Goal: Task Accomplishment & Management: Manage account settings

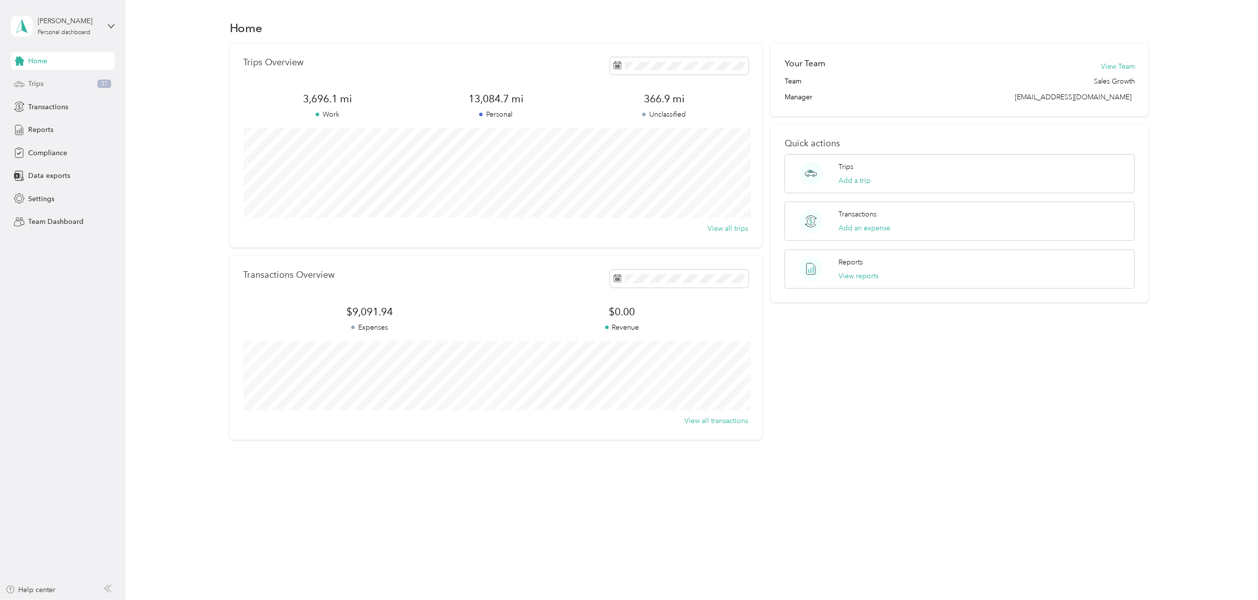
click at [42, 86] on span "Trips" at bounding box center [35, 84] width 15 height 10
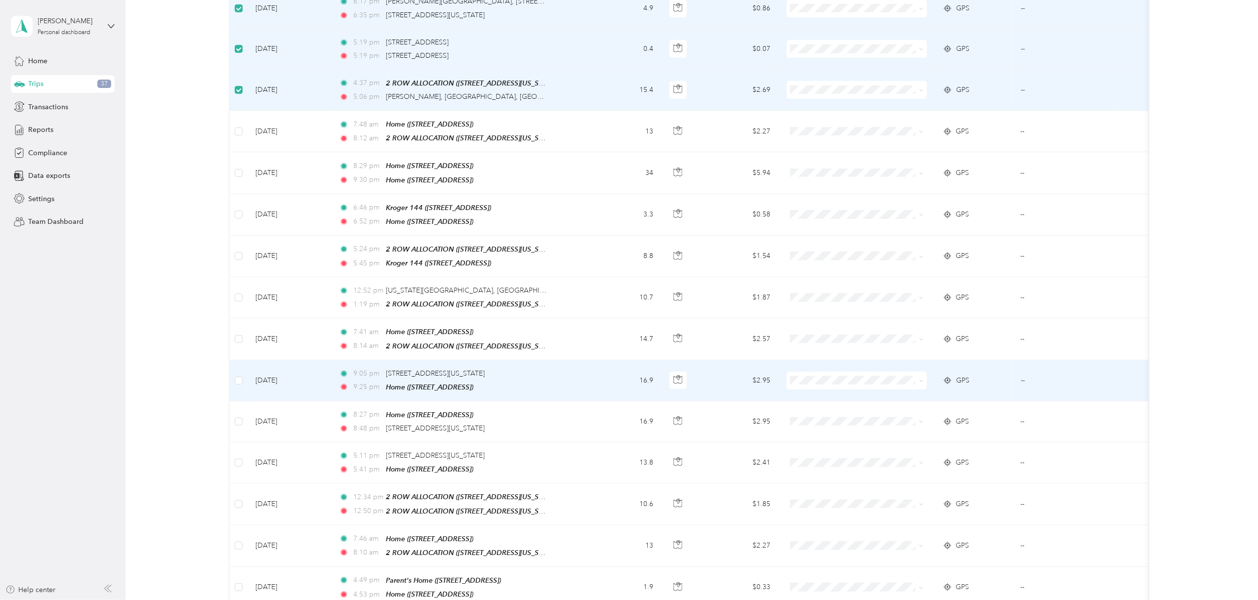
scroll to position [395, 0]
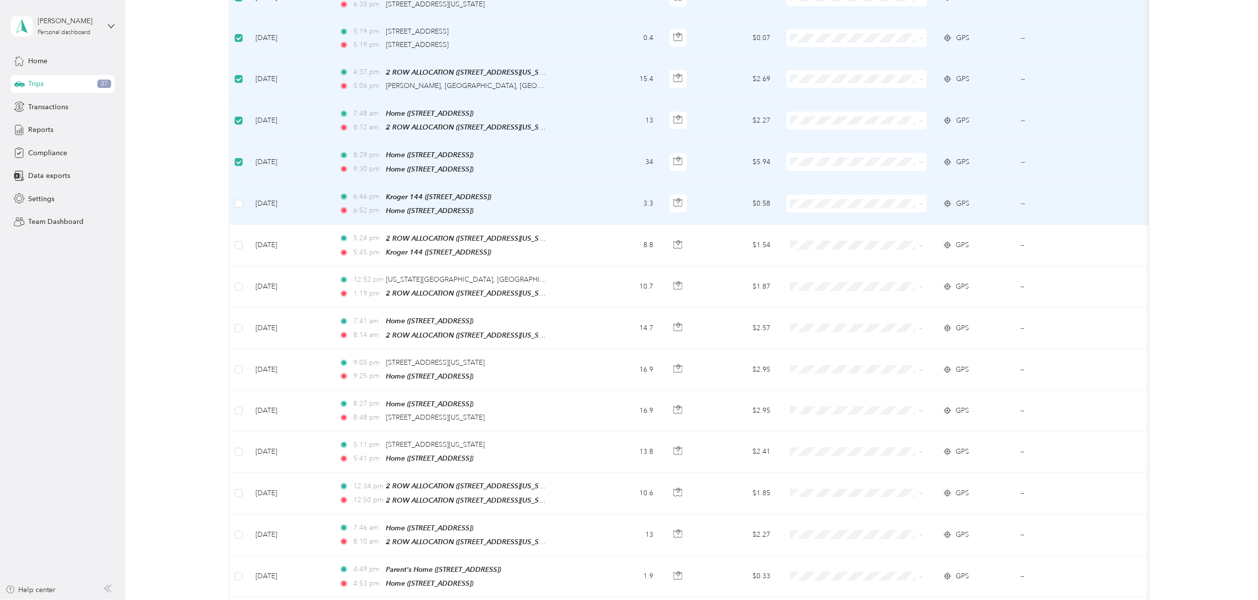
click at [244, 205] on td at bounding box center [239, 203] width 18 height 41
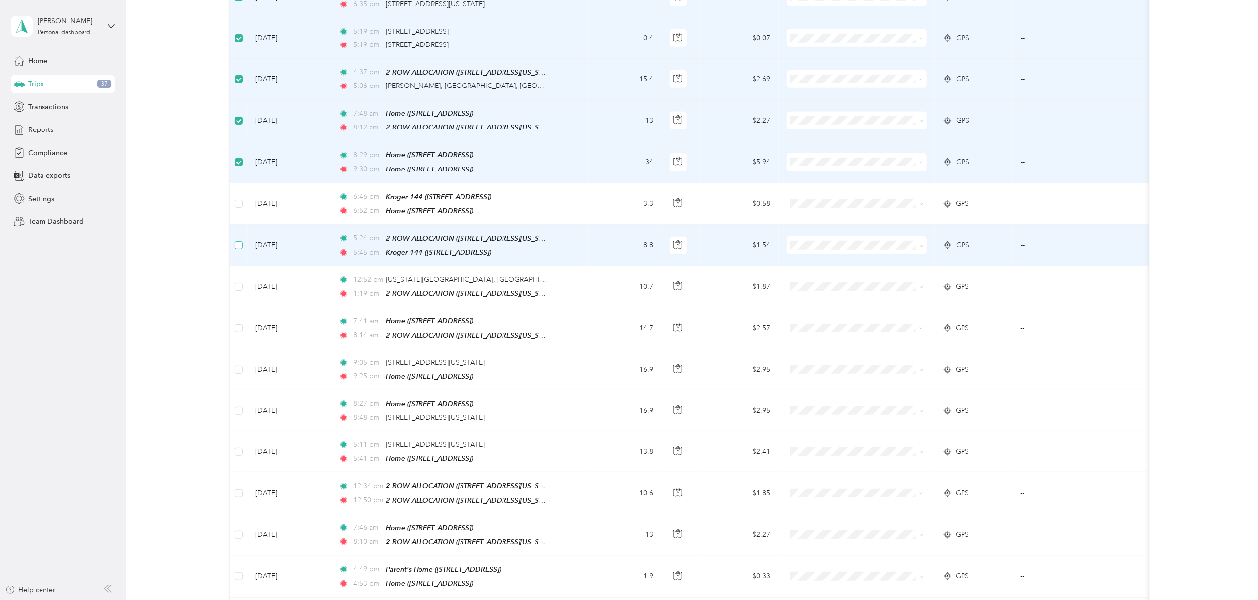
click at [242, 244] on label at bounding box center [239, 245] width 8 height 11
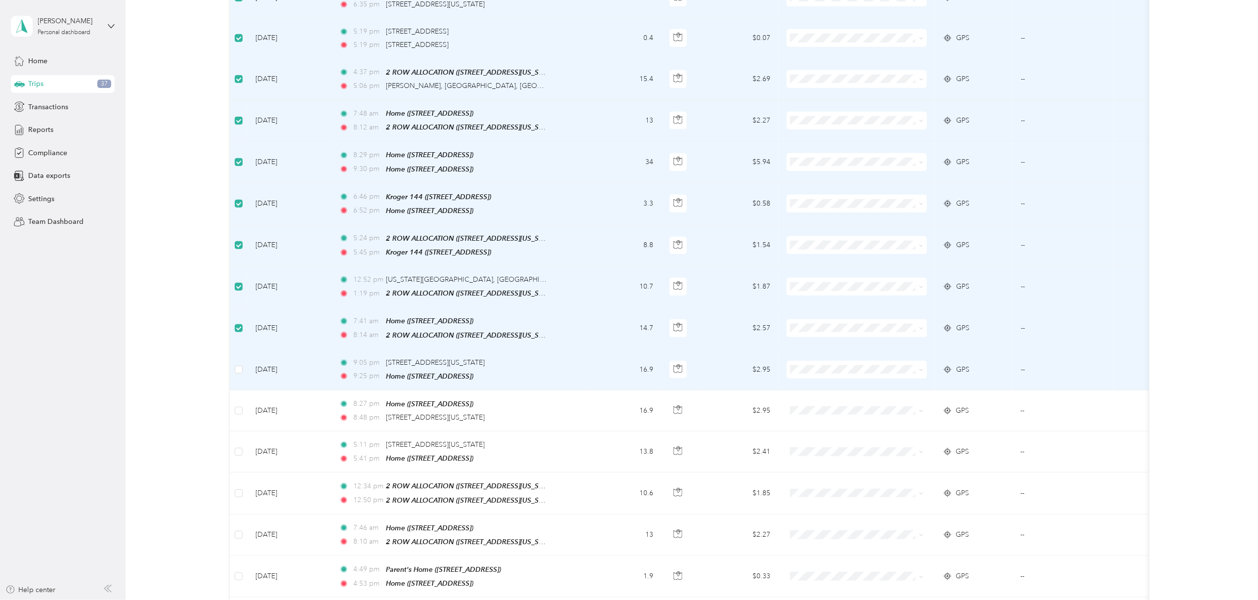
click at [244, 364] on td at bounding box center [239, 369] width 18 height 41
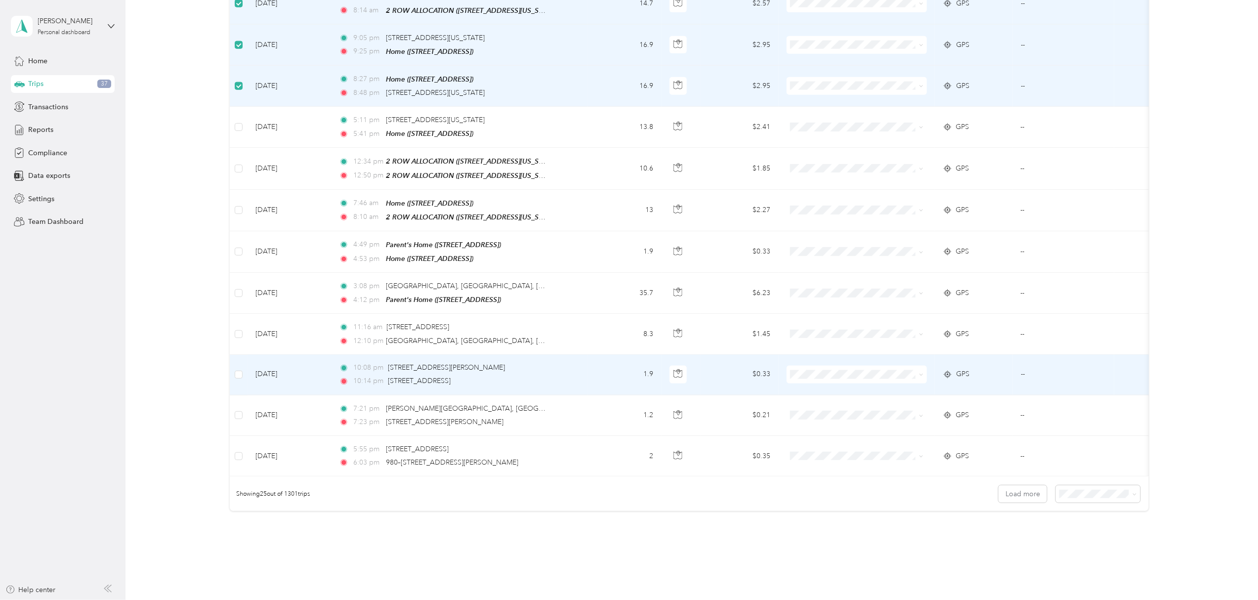
scroll to position [724, 0]
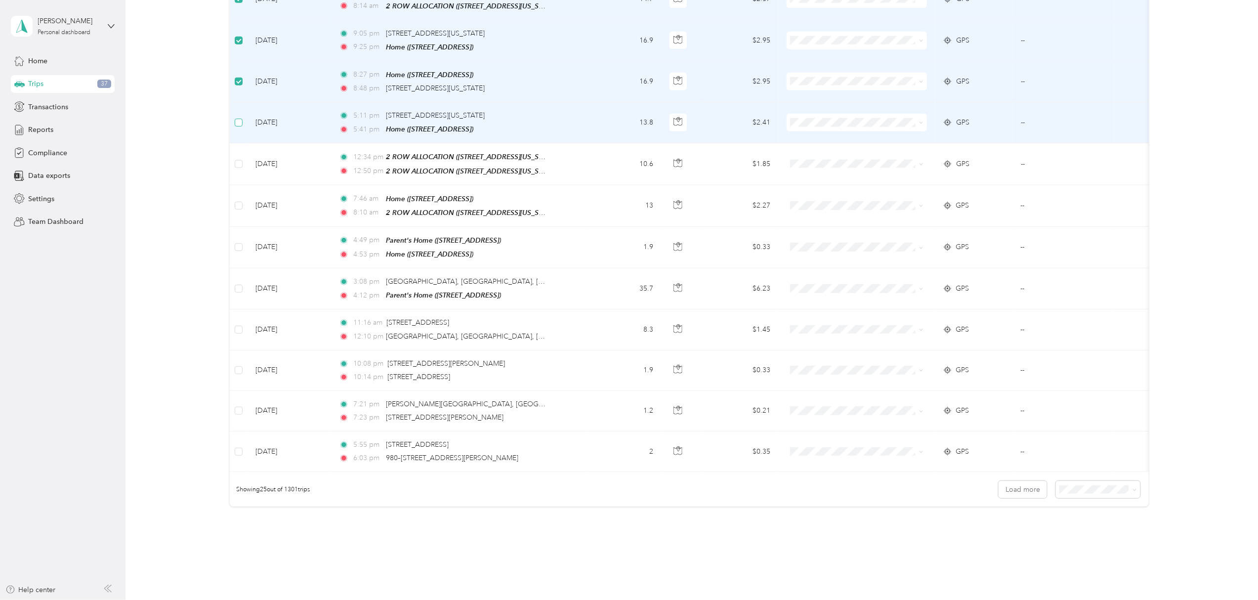
click at [236, 119] on label at bounding box center [239, 122] width 8 height 11
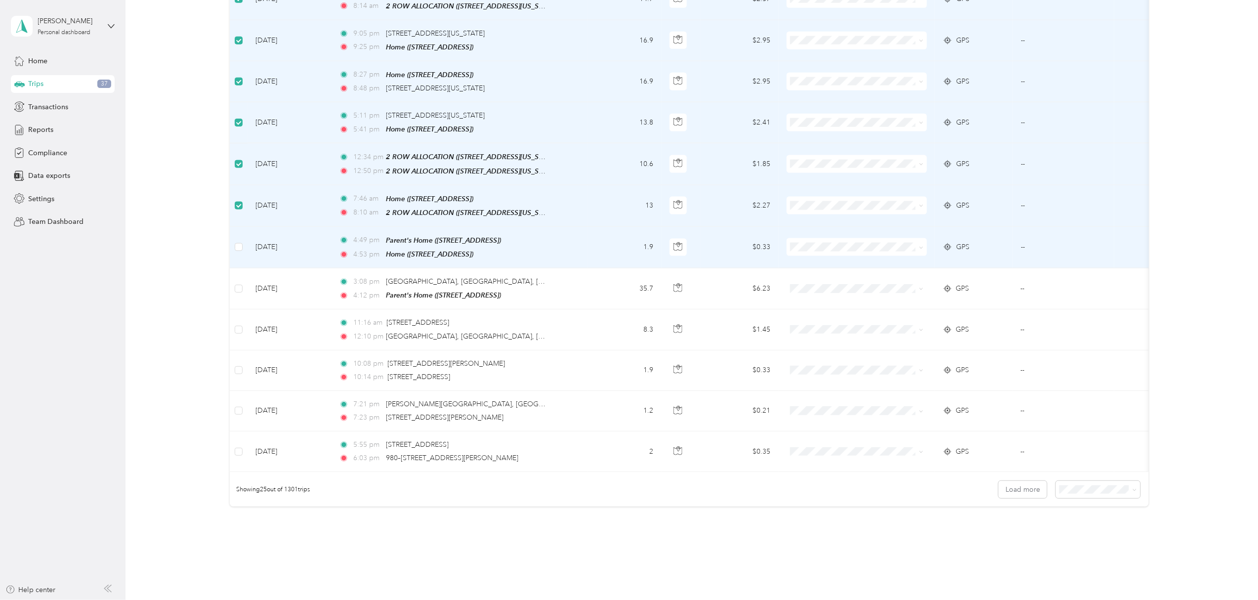
click at [232, 249] on td at bounding box center [239, 247] width 18 height 41
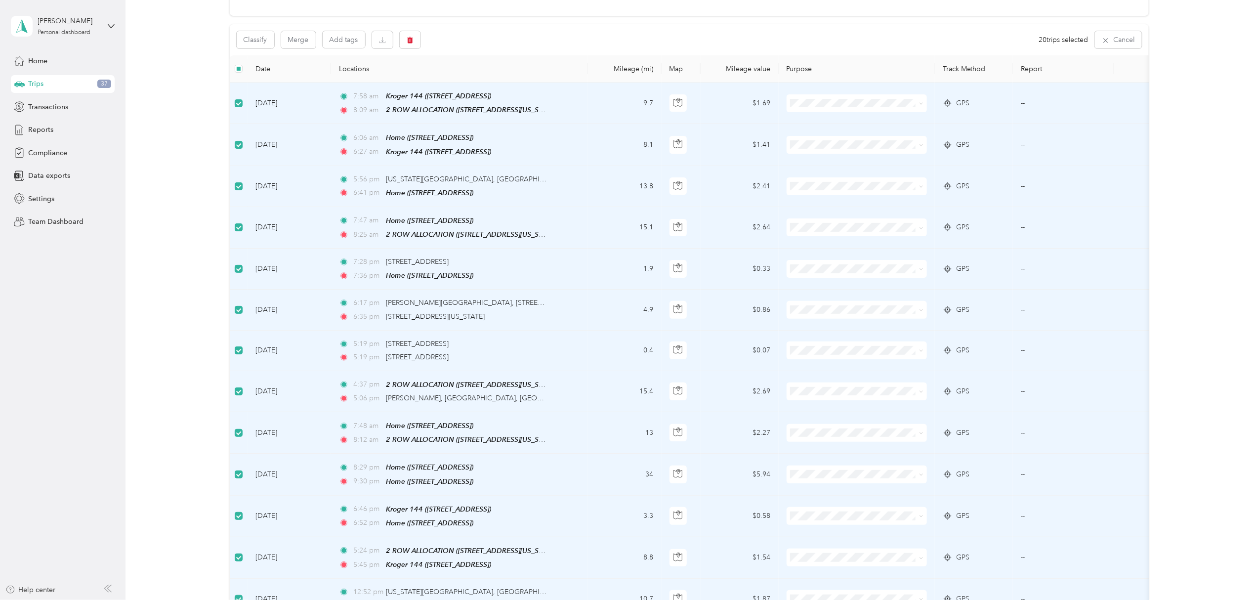
scroll to position [0, 0]
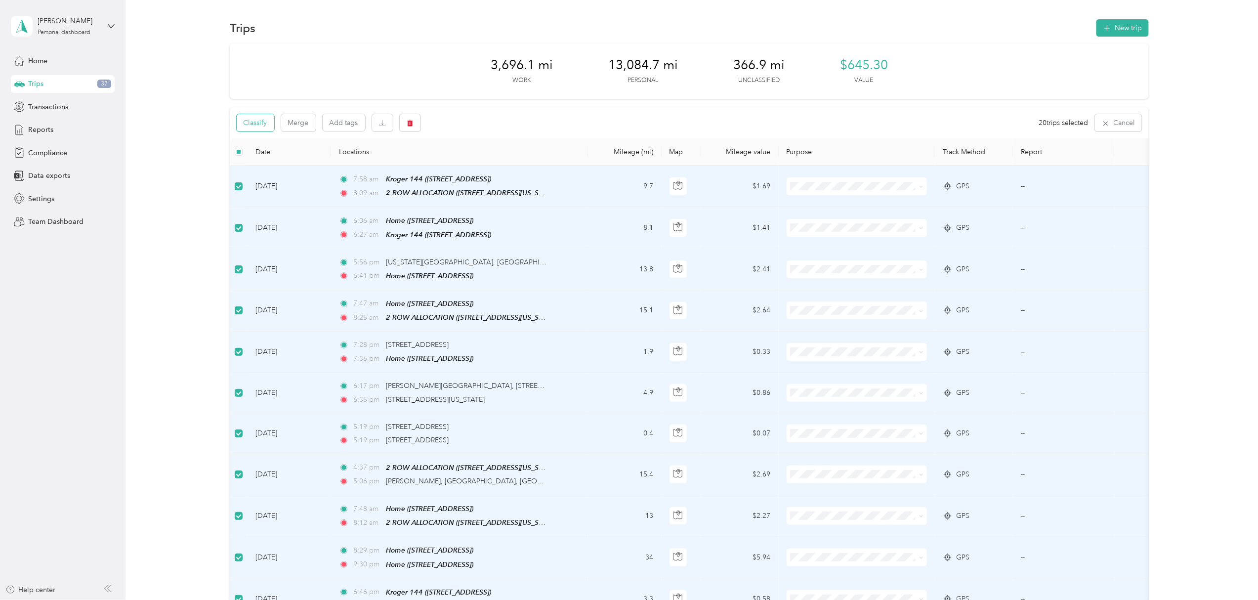
click at [265, 127] on button "Classify" at bounding box center [256, 122] width 38 height 17
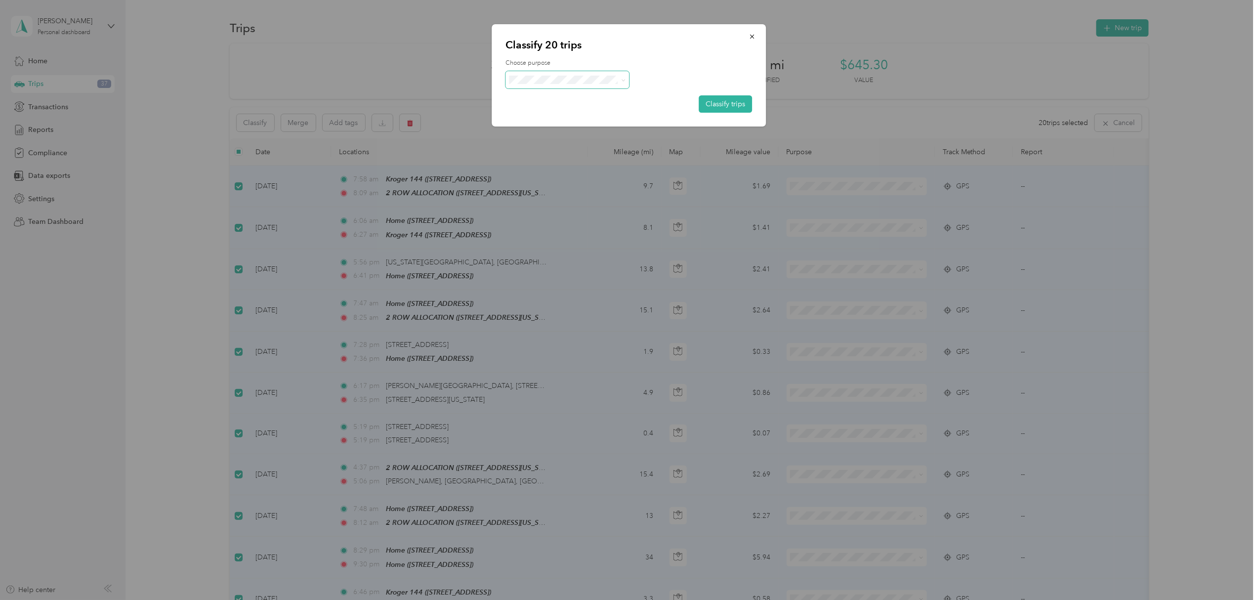
click at [530, 85] on span at bounding box center [567, 79] width 123 height 17
click at [621, 78] on icon at bounding box center [623, 80] width 4 height 4
click at [553, 117] on li "Personal" at bounding box center [567, 110] width 123 height 17
click at [730, 108] on button "Classify trips" at bounding box center [725, 103] width 53 height 17
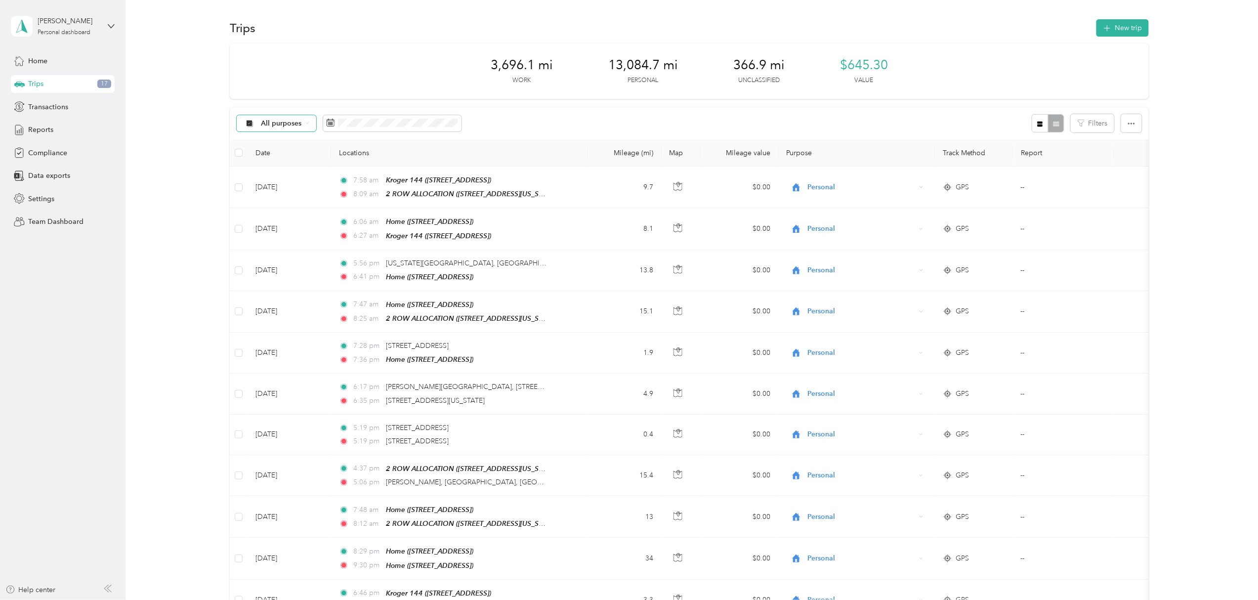
click at [293, 127] on div "All purposes" at bounding box center [277, 123] width 80 height 17
click at [286, 159] on li "Unclassified" at bounding box center [287, 158] width 102 height 17
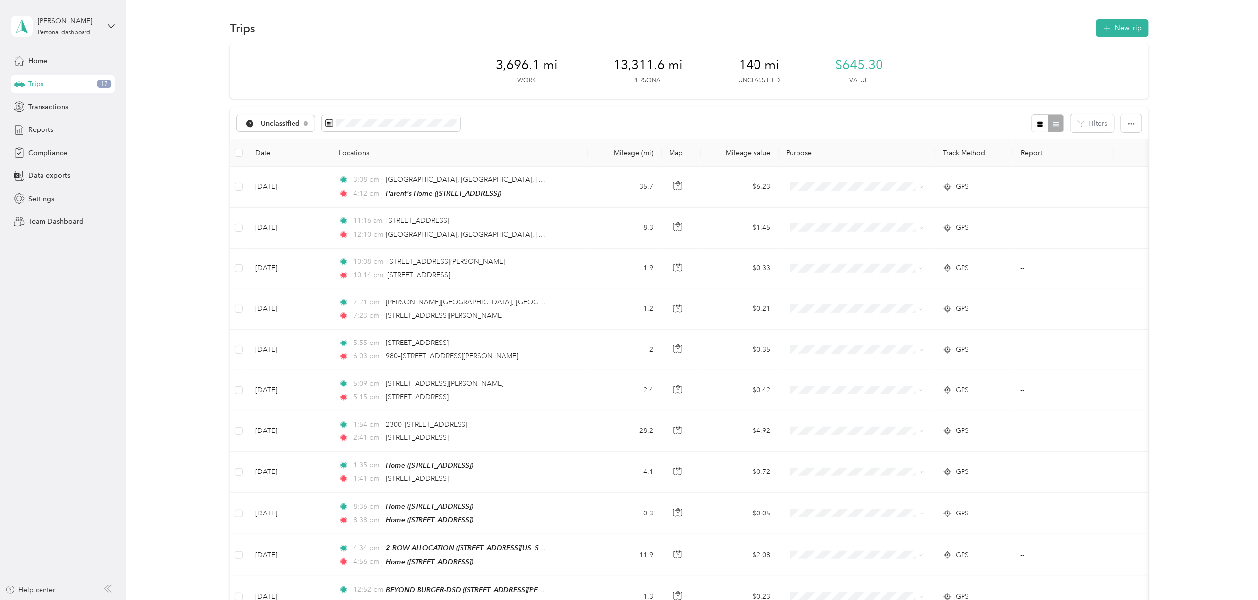
scroll to position [66, 0]
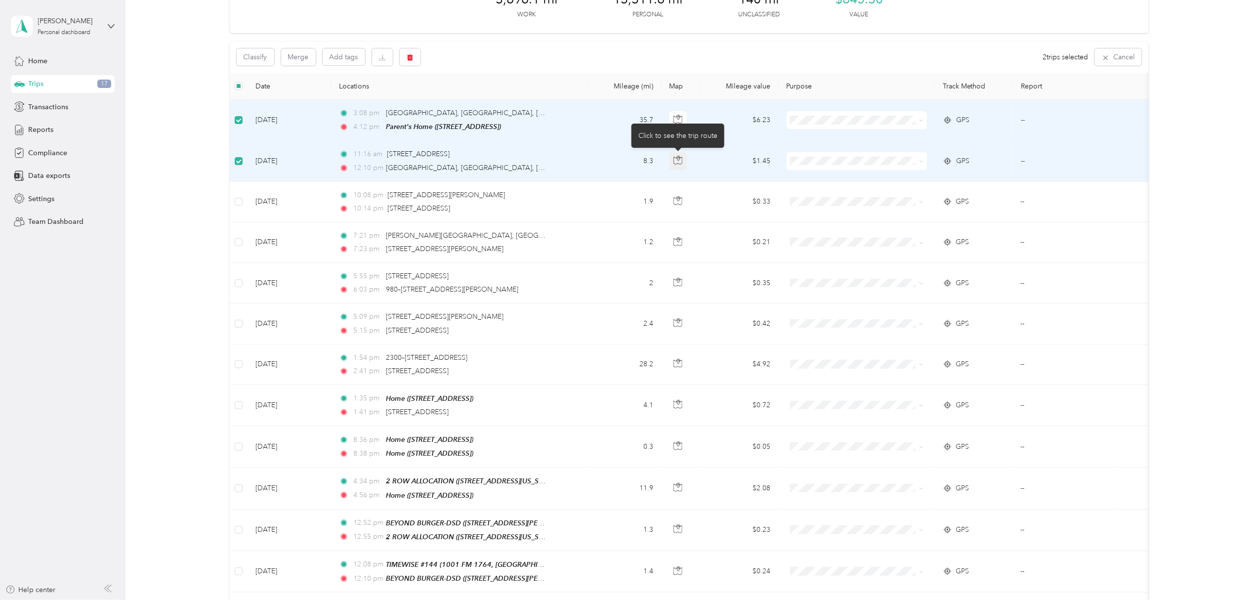
click at [680, 161] on icon "button" at bounding box center [677, 160] width 9 height 9
click at [182, 234] on div "3,696.1 mi Work 13,311.6 mi Personal 140 mi Unclassified $645.30 Value Classify…" at bounding box center [689, 424] width 1103 height 892
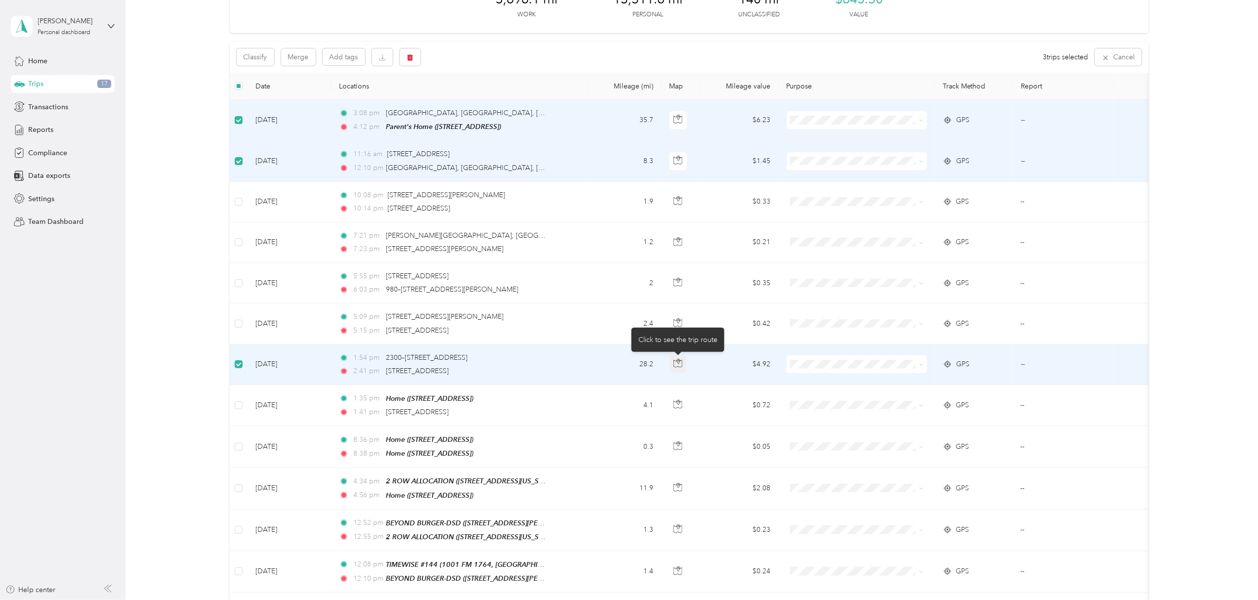
click at [680, 365] on icon "button" at bounding box center [677, 363] width 9 height 9
click at [203, 331] on div "3,696.1 mi Work 13,311.6 mi Personal 140 mi Unclassified $645.30 Value Classify…" at bounding box center [689, 424] width 1103 height 892
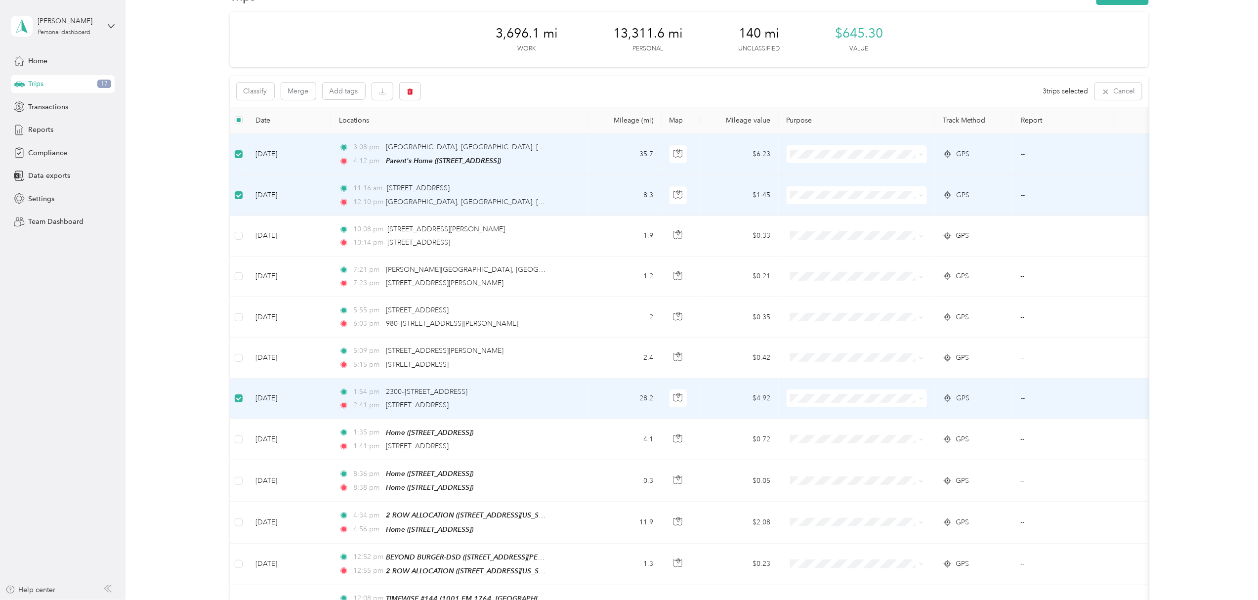
scroll to position [0, 0]
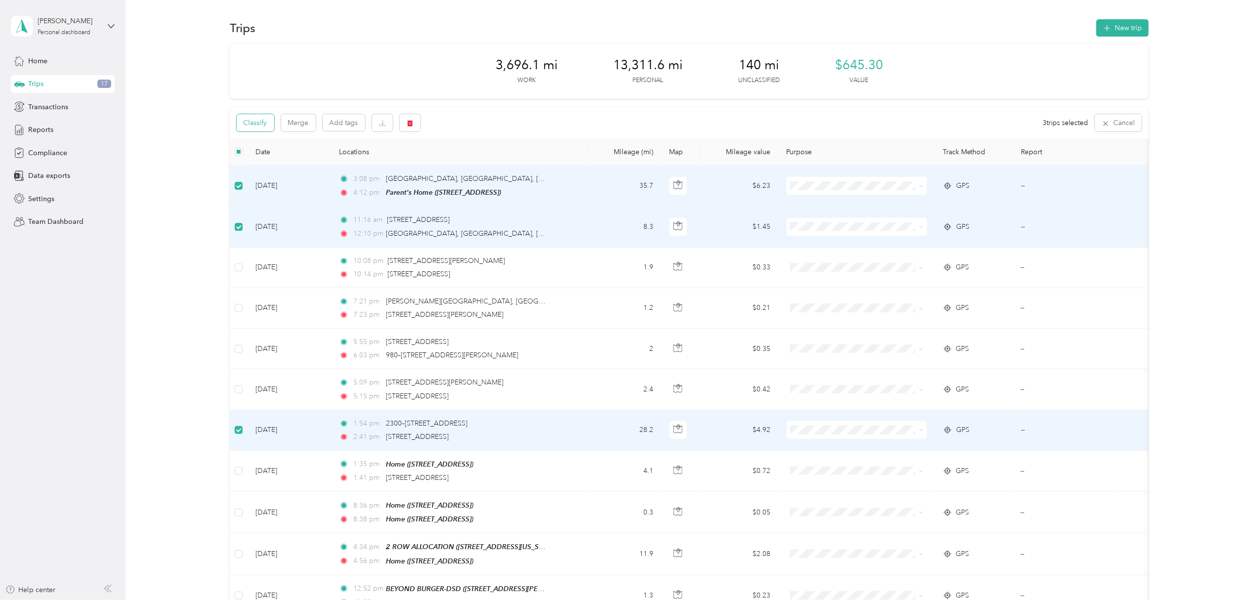
click at [253, 122] on button "Classify" at bounding box center [256, 122] width 38 height 17
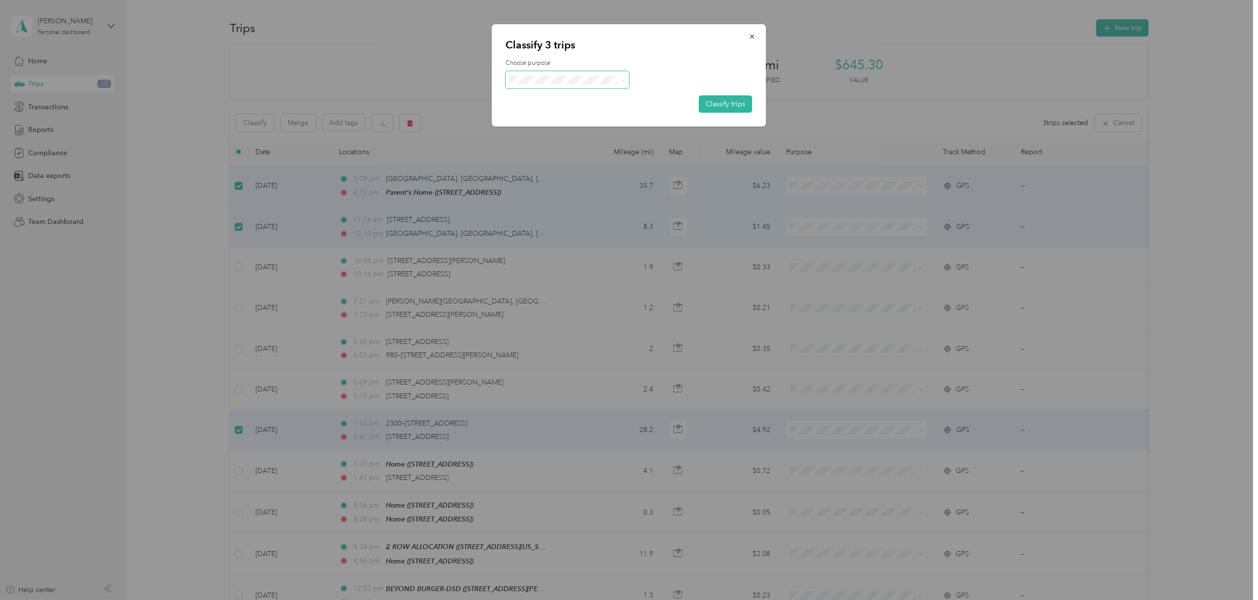
click at [537, 83] on span at bounding box center [567, 79] width 123 height 17
click at [622, 80] on icon at bounding box center [622, 80] width 3 height 2
click at [565, 103] on ol "Del Papa Distributing Personal" at bounding box center [567, 106] width 123 height 35
click at [724, 104] on button "Classify trips" at bounding box center [725, 103] width 53 height 17
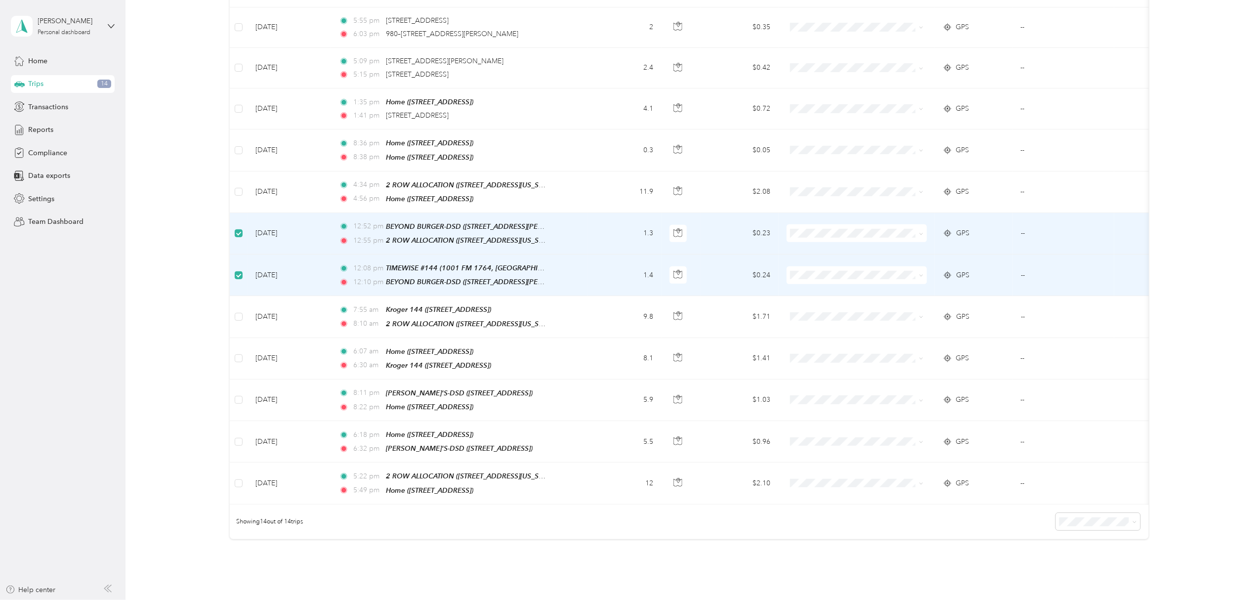
scroll to position [263, 0]
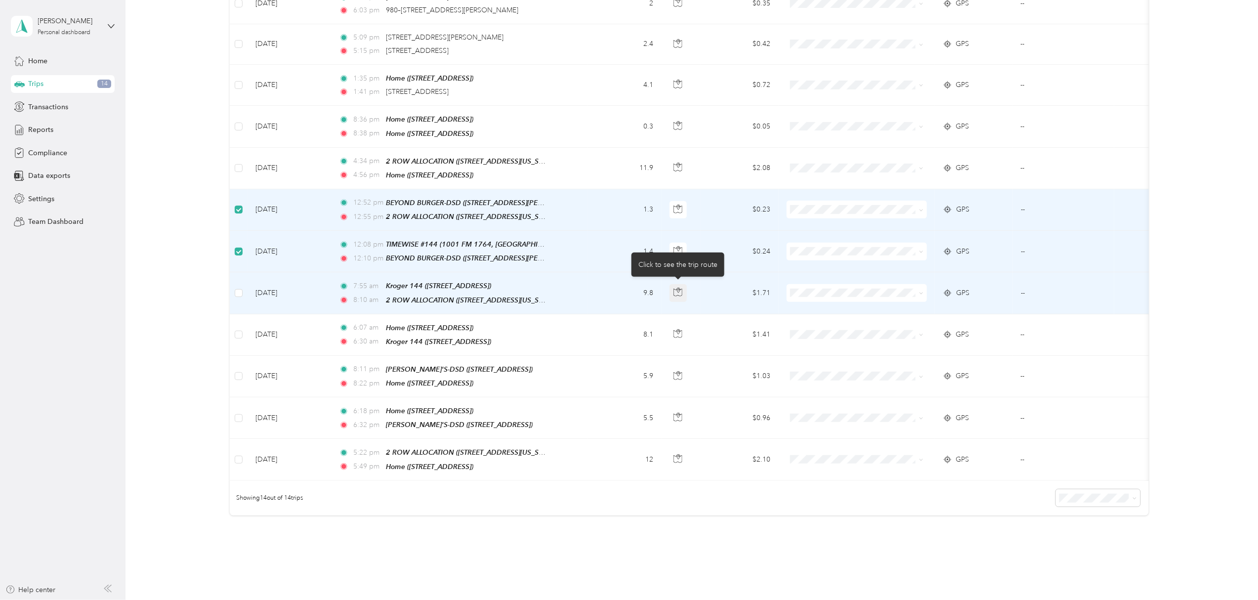
click at [680, 288] on icon "button" at bounding box center [677, 291] width 9 height 9
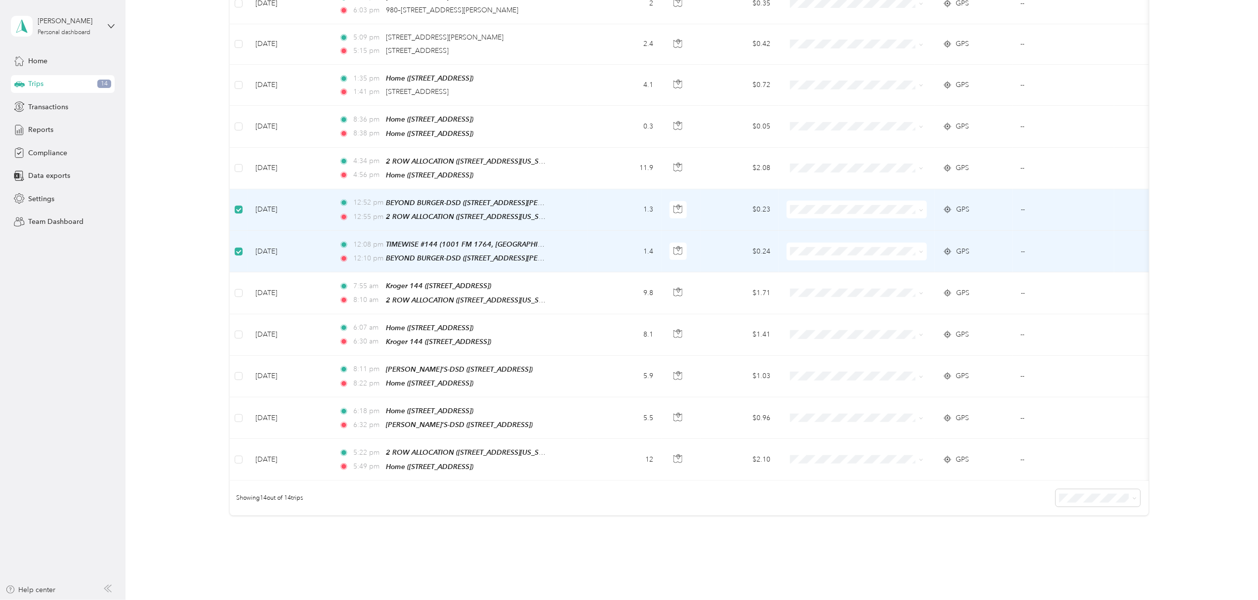
click at [560, 247] on td "12:08 pm TIMEWISE #144 (1001 FM 1764, LA MARQUE, TX) 12:10 pm BEYOND BURGER-DSD…" at bounding box center [459, 251] width 256 height 41
click at [674, 246] on icon "button" at bounding box center [677, 250] width 9 height 9
click at [161, 242] on div "3,696.1 mi Work 13,311.6 mi Personal 140 mi Unclassified $645.30 Value Classify…" at bounding box center [689, 165] width 1103 height 770
click at [811, 227] on span "Del Papa Distributing" at bounding box center [865, 226] width 109 height 10
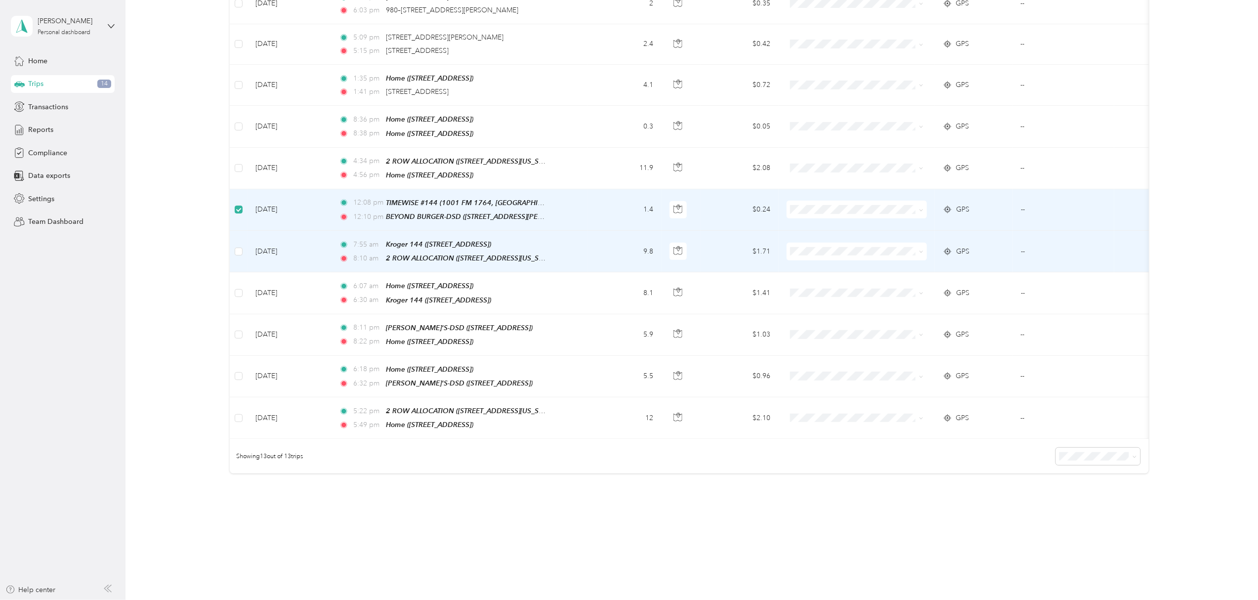
click at [236, 239] on td at bounding box center [239, 251] width 18 height 41
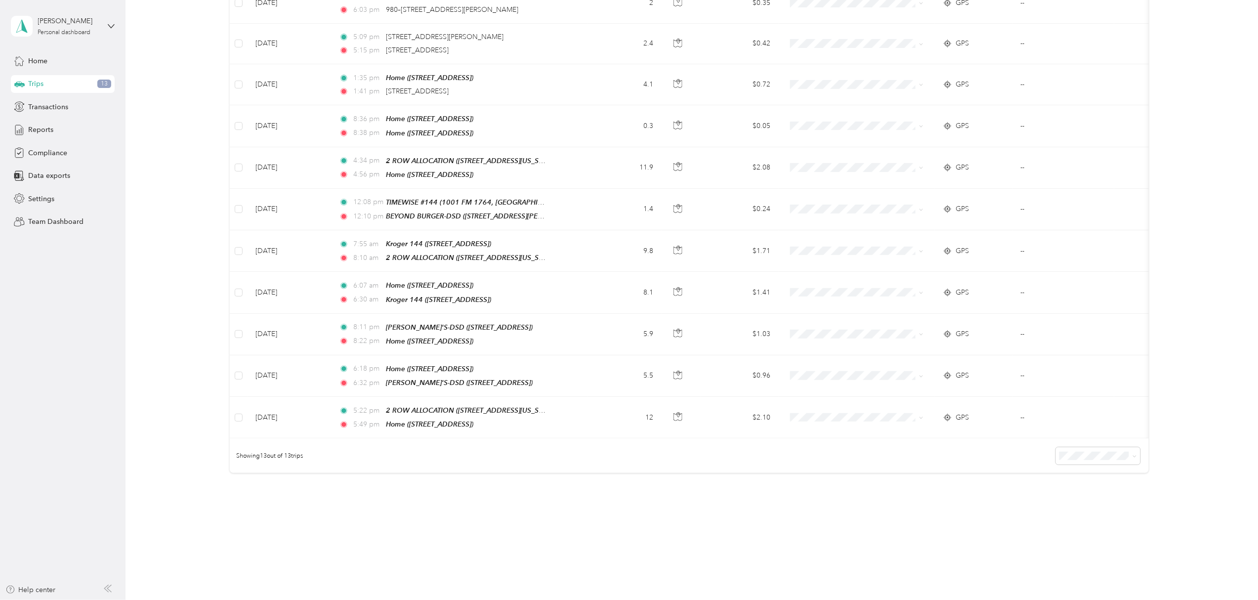
scroll to position [199, 0]
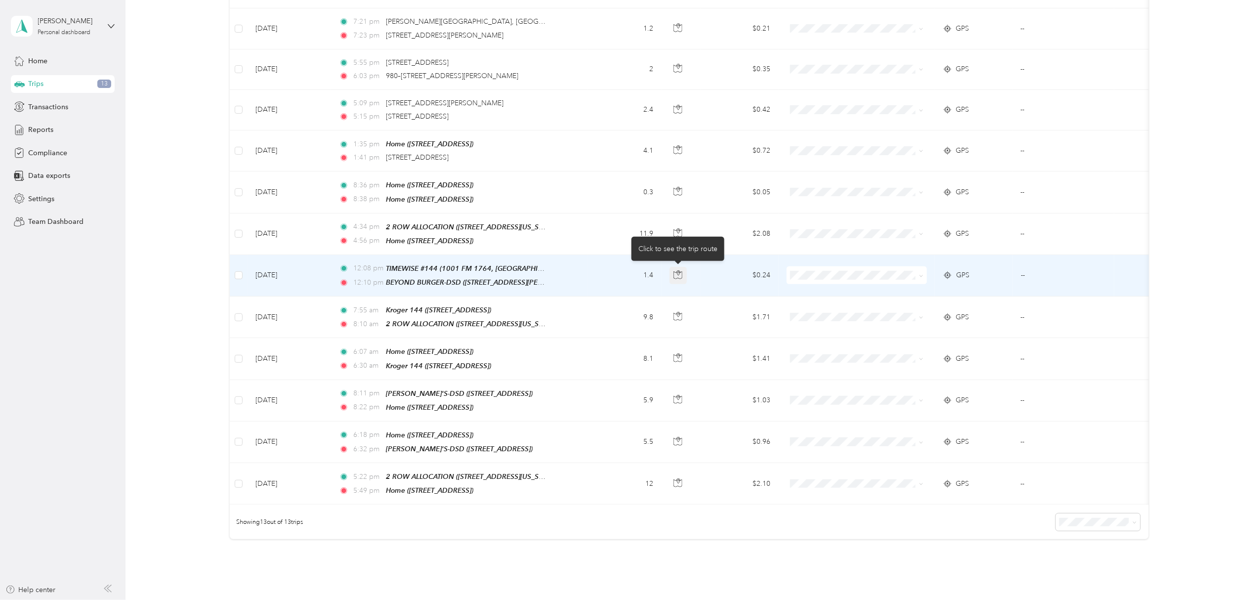
click at [681, 274] on icon "button" at bounding box center [677, 274] width 9 height 9
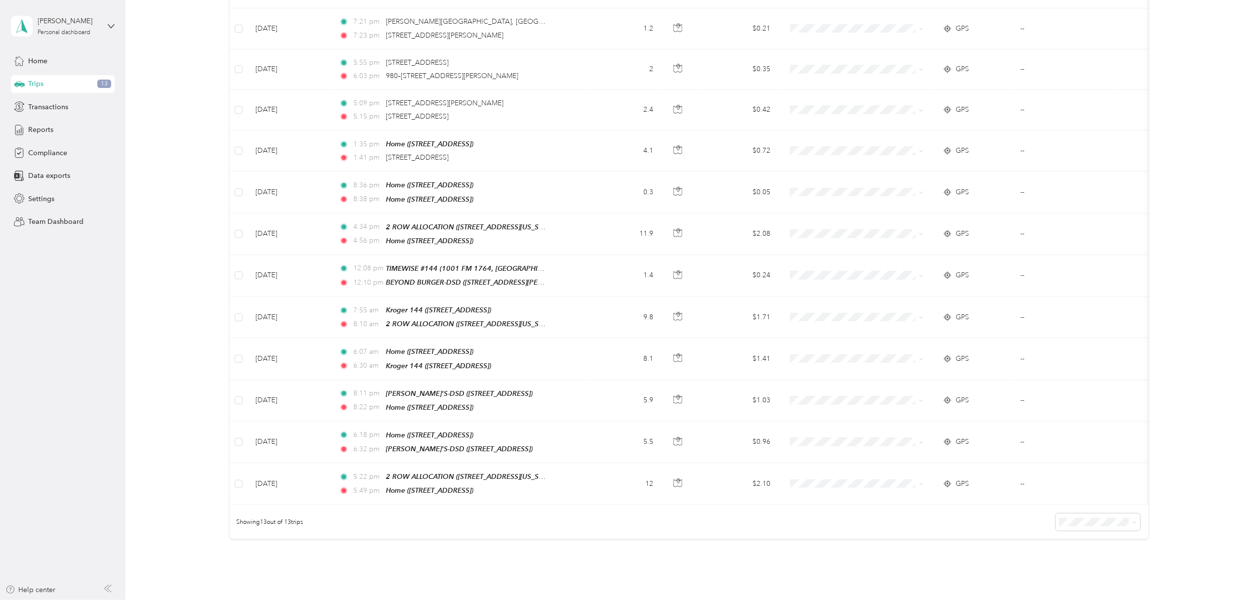
click at [204, 277] on div "3,697.4 mi Work 13,383.8 mi Personal 66.5 mi Unclassified $645.53 Value Unclass…" at bounding box center [689, 209] width 1103 height 729
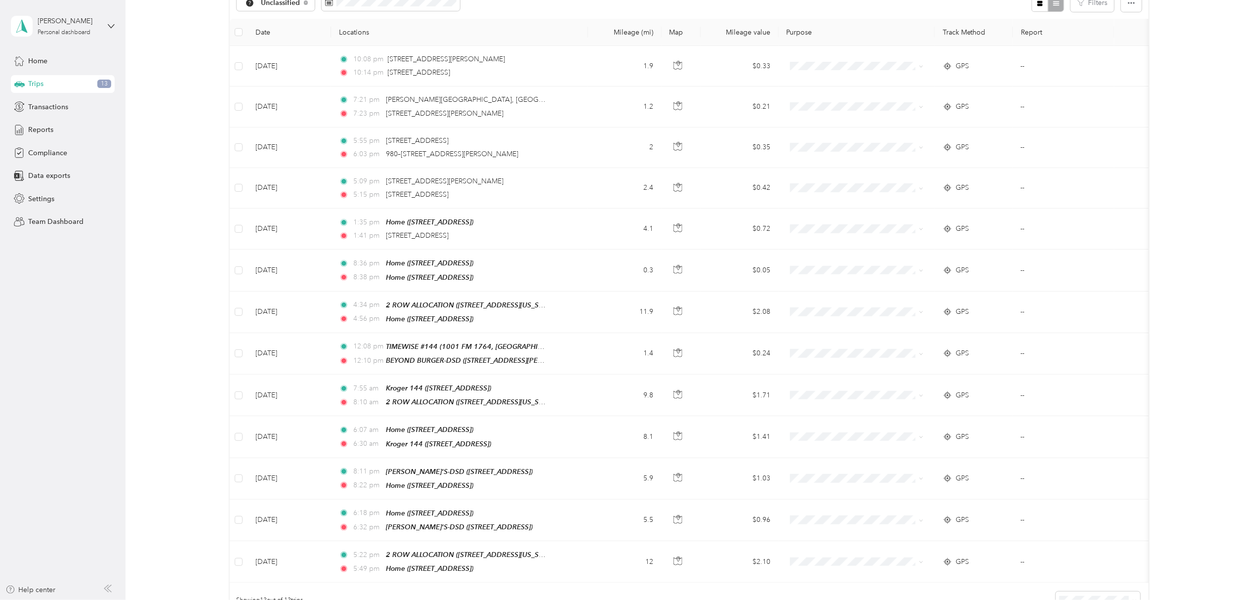
scroll to position [0, 0]
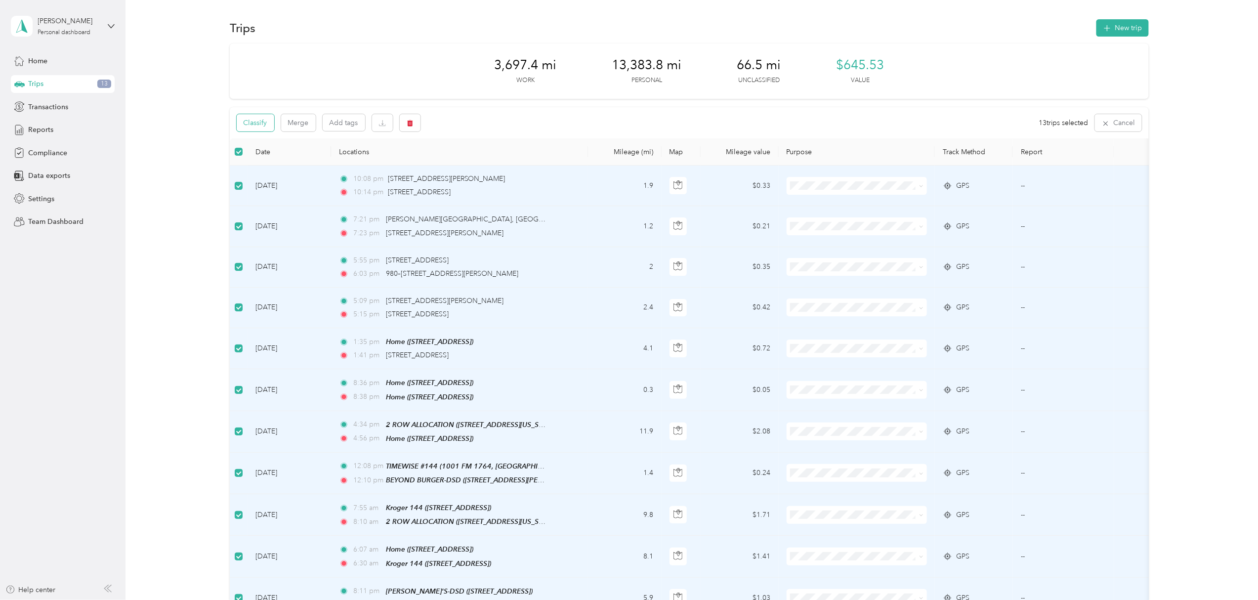
click at [267, 129] on button "Classify" at bounding box center [256, 122] width 38 height 17
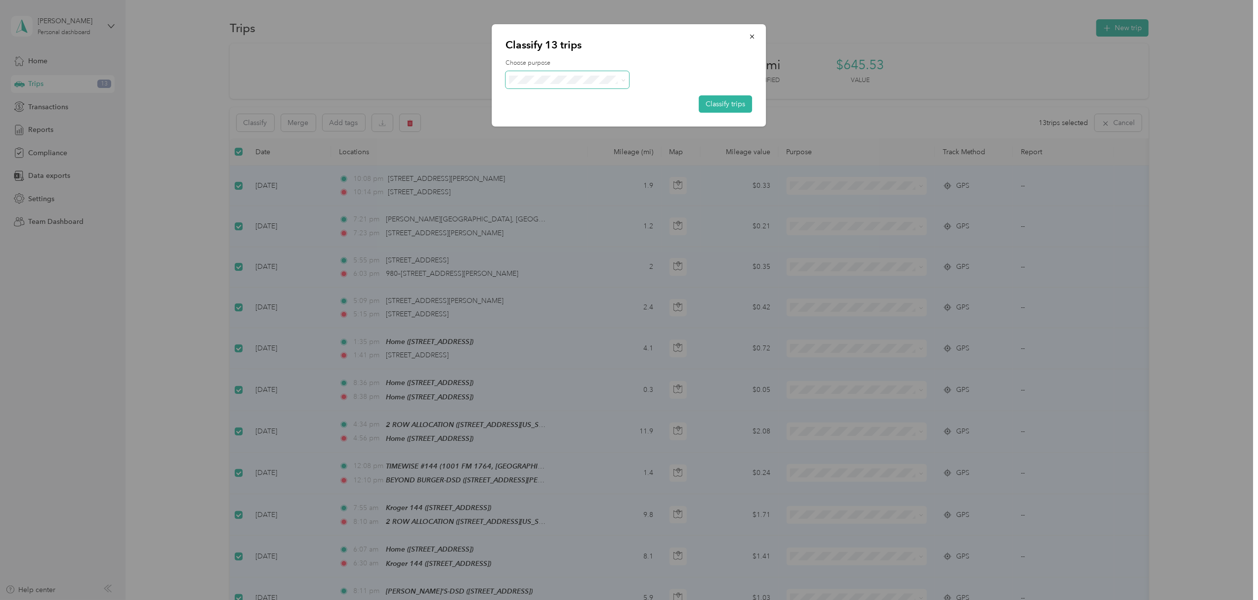
click at [557, 85] on span at bounding box center [567, 79] width 123 height 17
click at [722, 103] on button "Classify trips" at bounding box center [725, 103] width 53 height 17
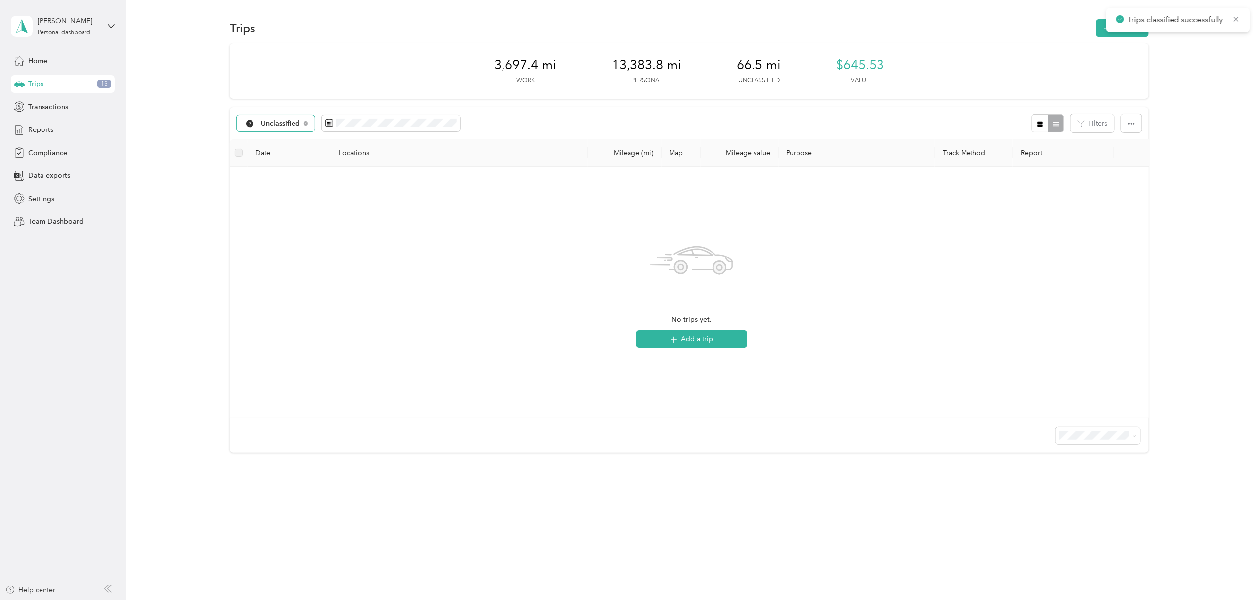
click at [286, 125] on span "Unclassified" at bounding box center [281, 123] width 40 height 7
click at [281, 171] on span "Del Papa Distributing" at bounding box center [296, 176] width 70 height 10
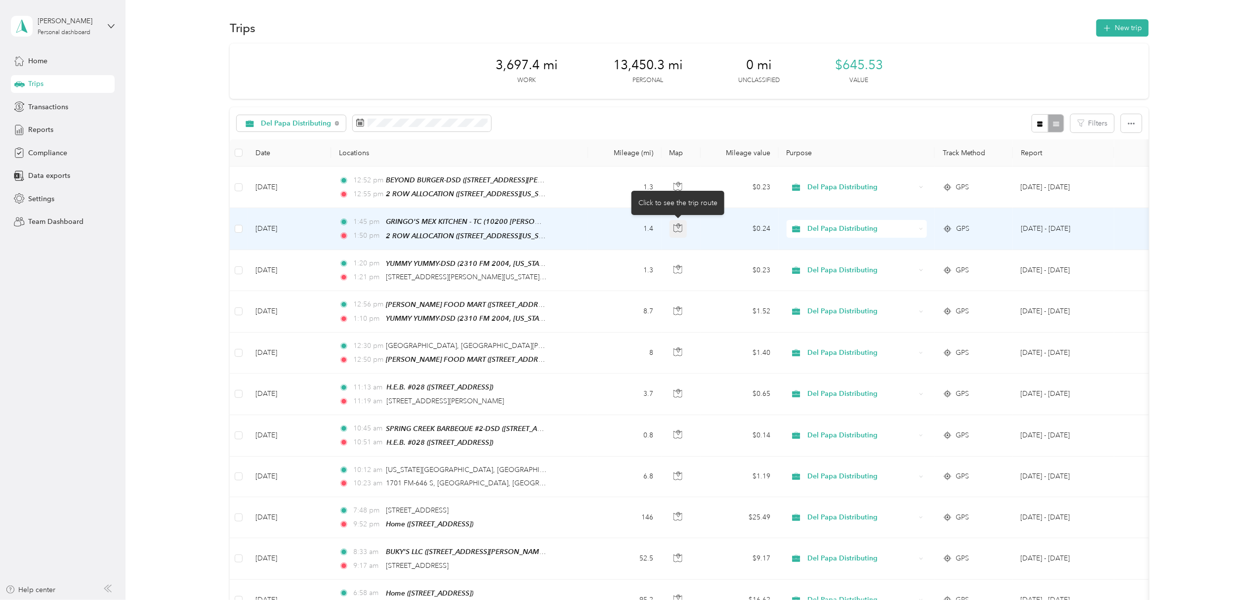
click at [676, 226] on icon "button" at bounding box center [677, 227] width 9 height 9
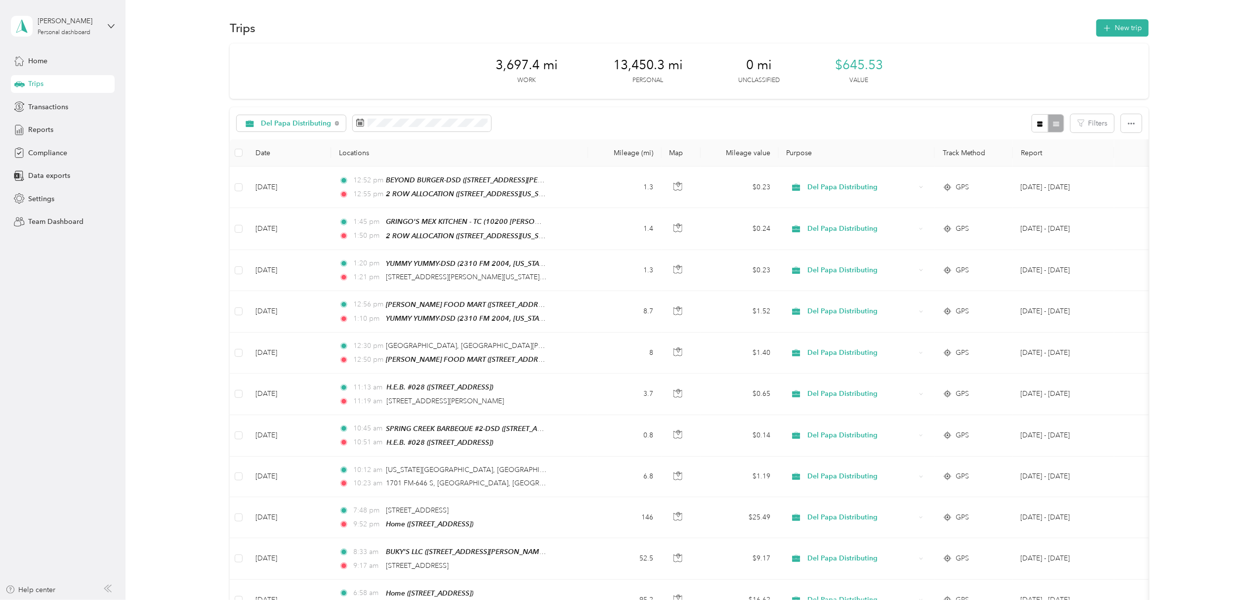
click at [38, 123] on div "Reports" at bounding box center [63, 130] width 104 height 18
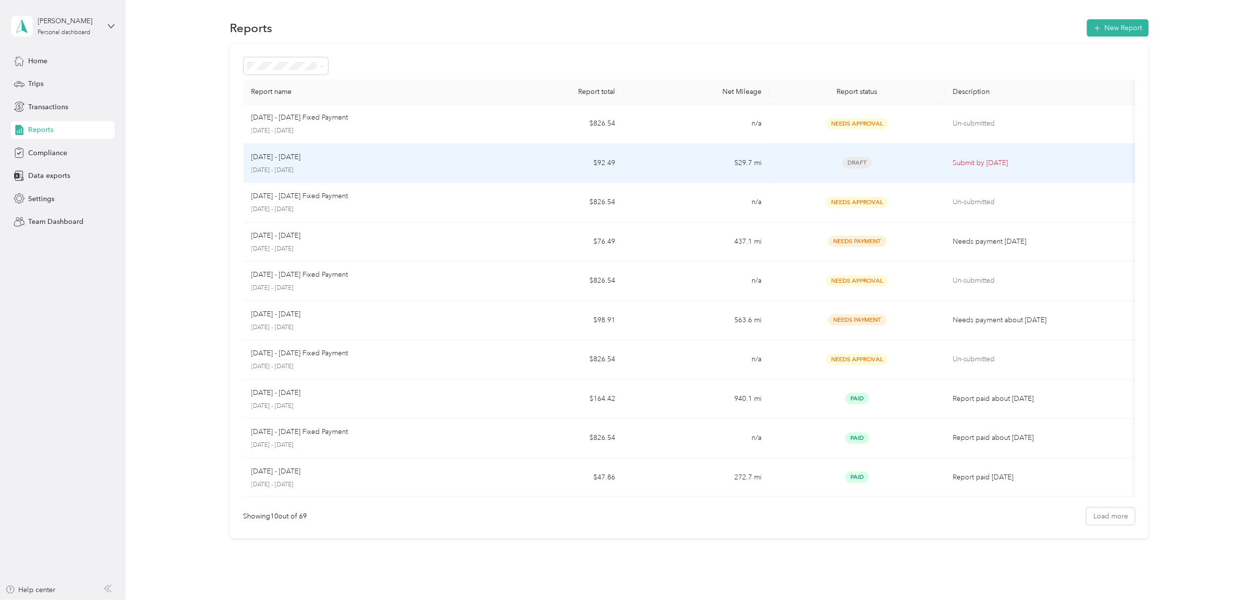
click at [297, 166] on p "[DATE] - [DATE]" at bounding box center [360, 170] width 218 height 9
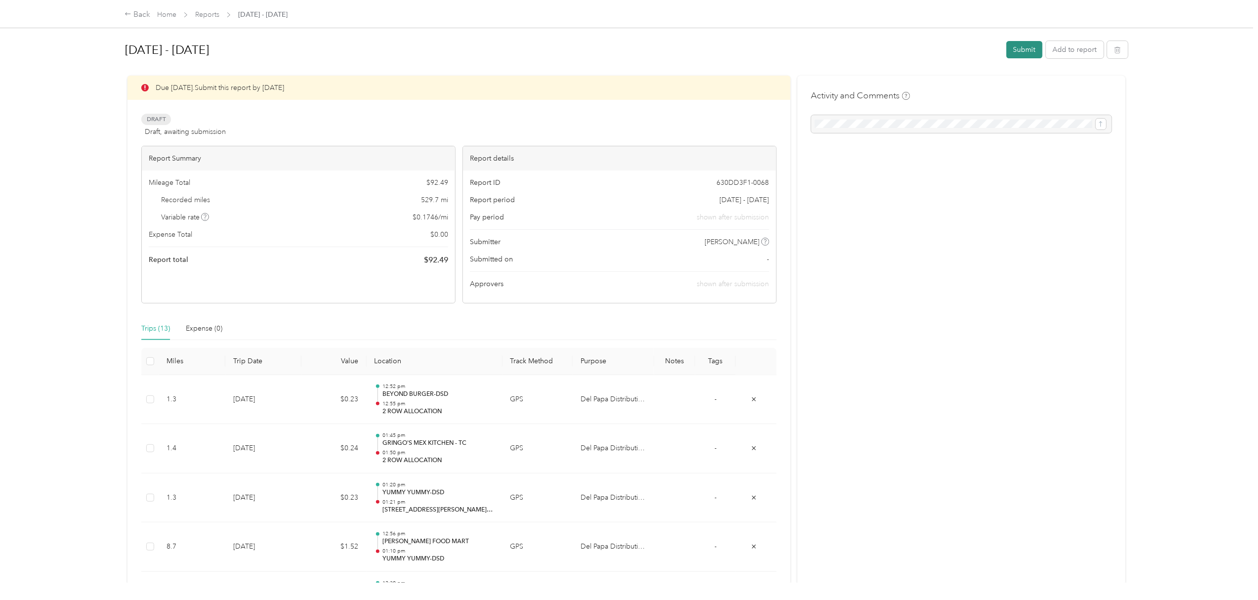
click at [1021, 54] on button "Submit" at bounding box center [1024, 49] width 36 height 17
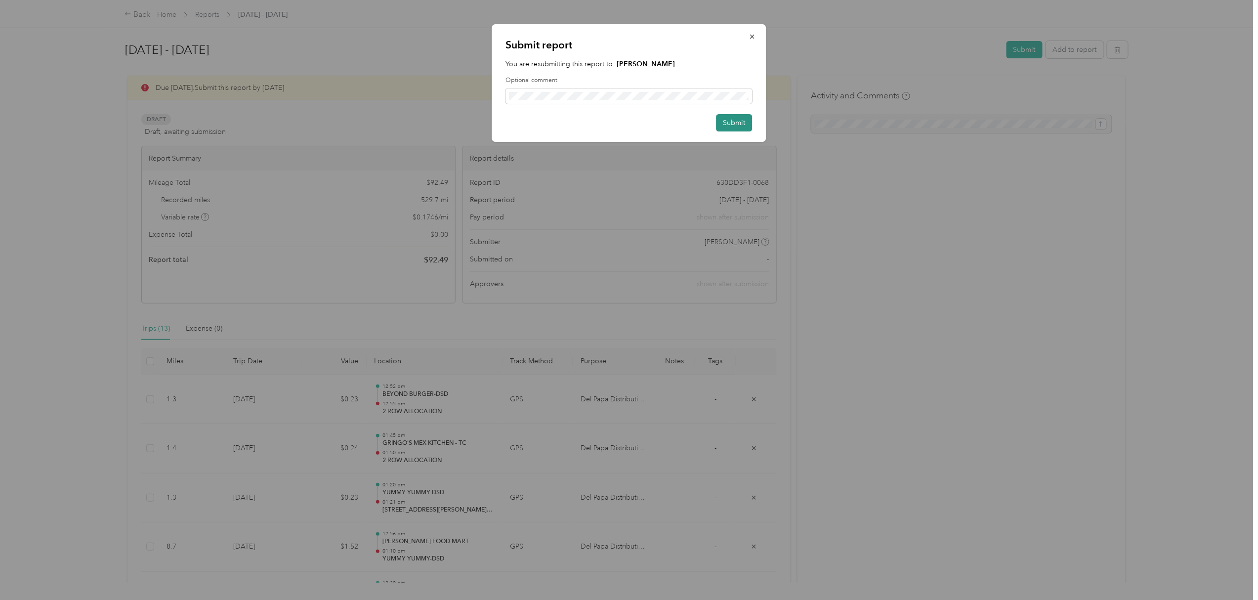
click at [737, 123] on button "Submit" at bounding box center [734, 122] width 36 height 17
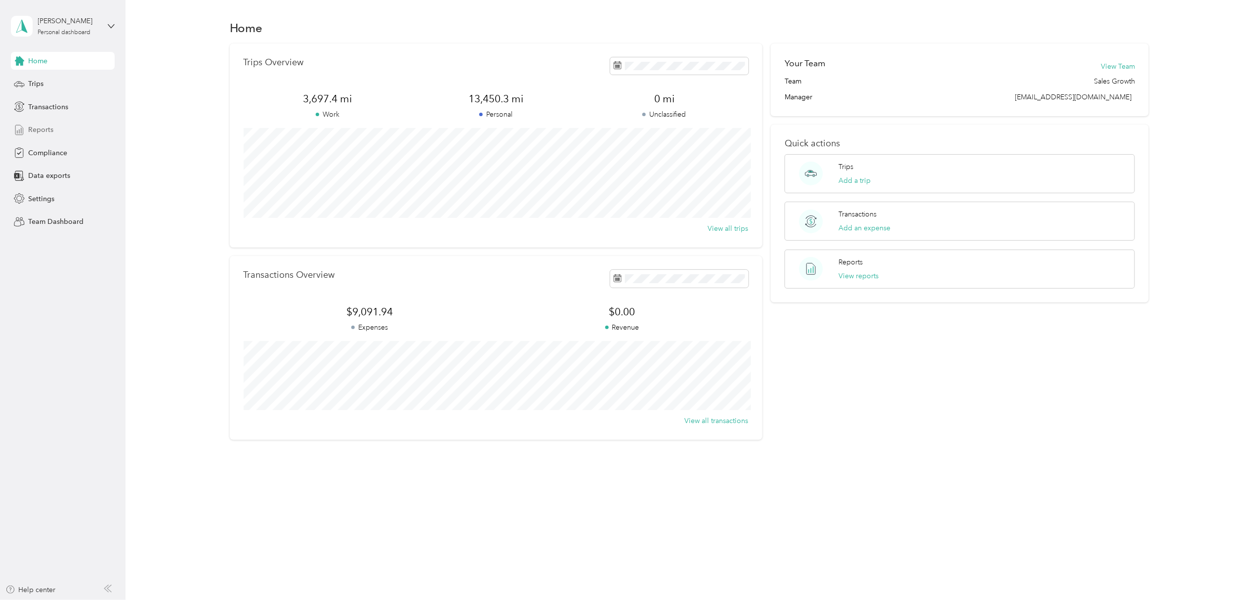
click at [40, 129] on span "Reports" at bounding box center [40, 129] width 25 height 10
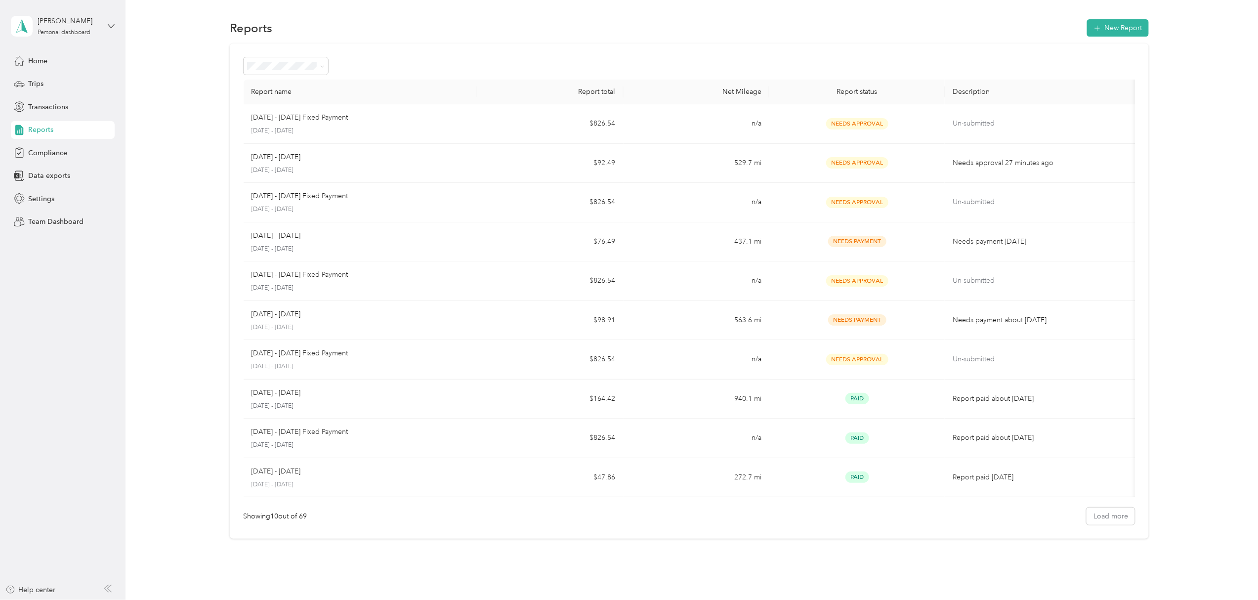
click at [111, 27] on icon at bounding box center [111, 25] width 6 height 3
click at [67, 87] on div "Team dashboard Personal dashboard Log out" at bounding box center [115, 99] width 194 height 62
click at [108, 25] on icon at bounding box center [111, 26] width 7 height 7
click at [58, 77] on div "Team dashboard" at bounding box center [46, 81] width 53 height 10
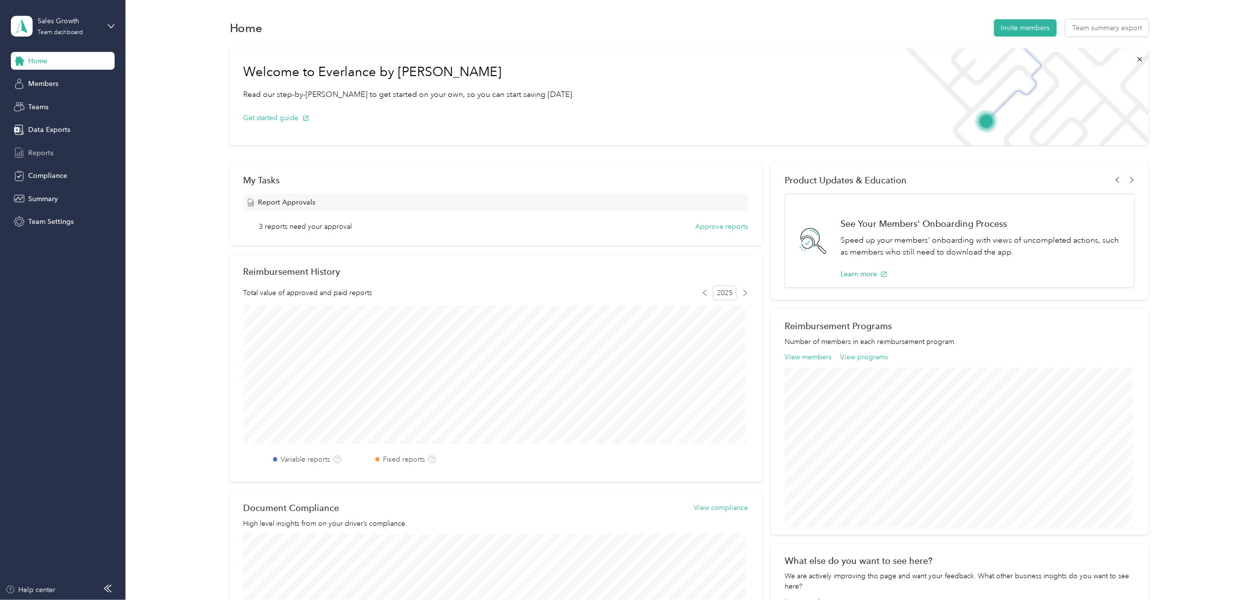
click at [43, 154] on span "Reports" at bounding box center [40, 153] width 25 height 10
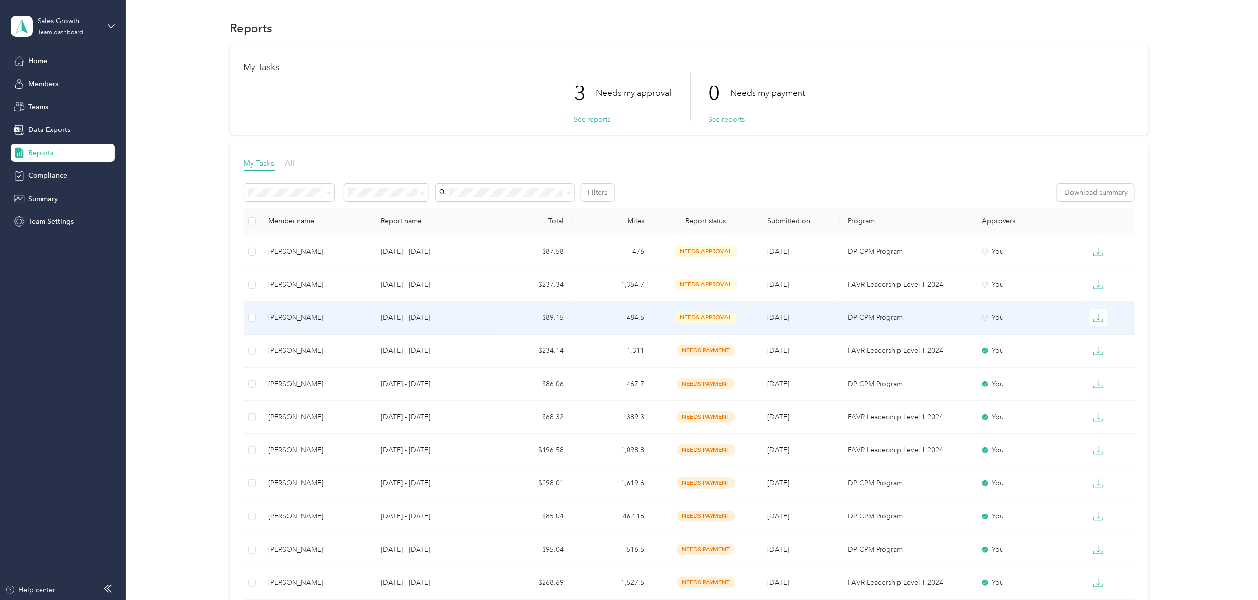
click at [393, 319] on p "[DATE] - [DATE]" at bounding box center [432, 317] width 102 height 11
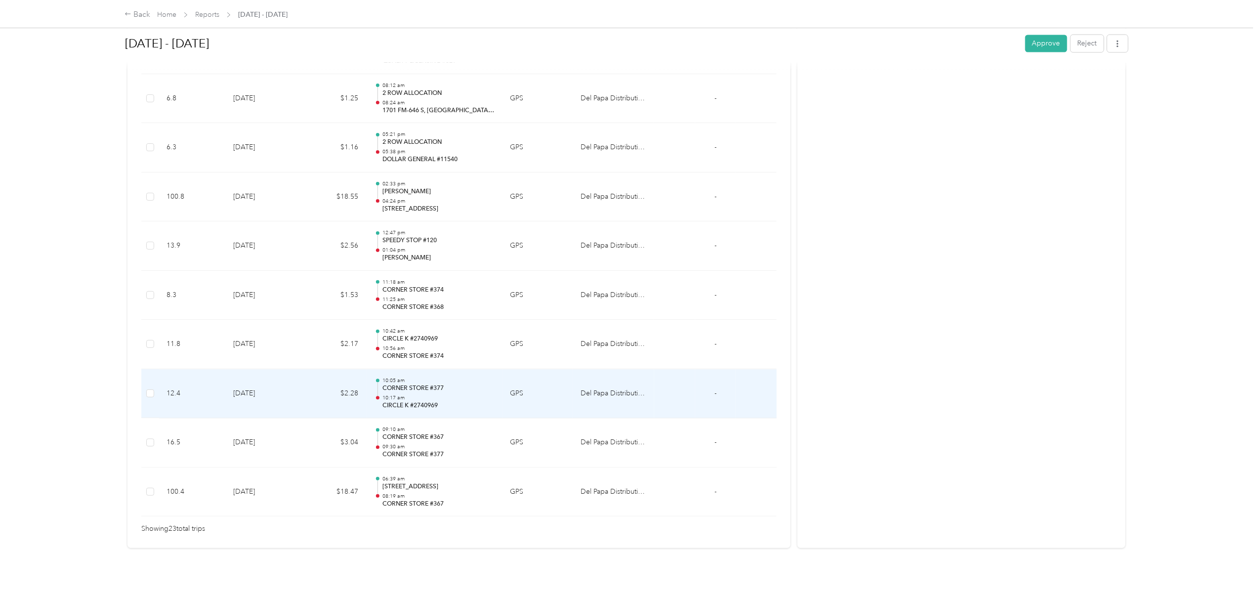
scroll to position [979, 0]
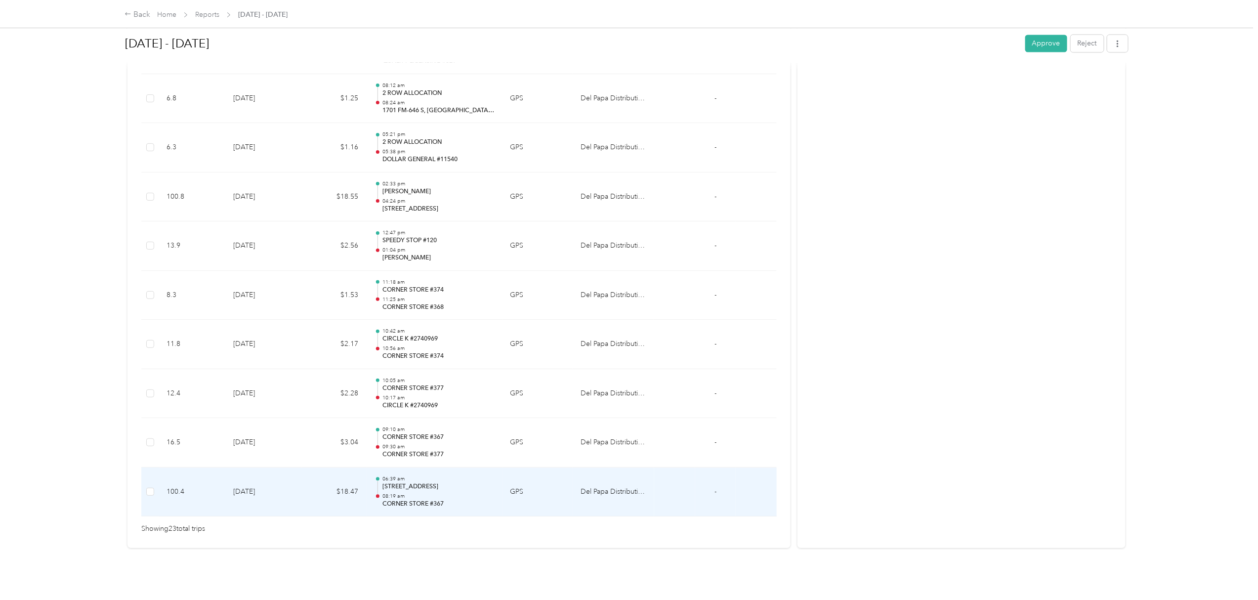
click at [463, 482] on div "06:39 am [STREET_ADDRESS] 08:19 am CORNER STORE #367" at bounding box center [438, 491] width 112 height 33
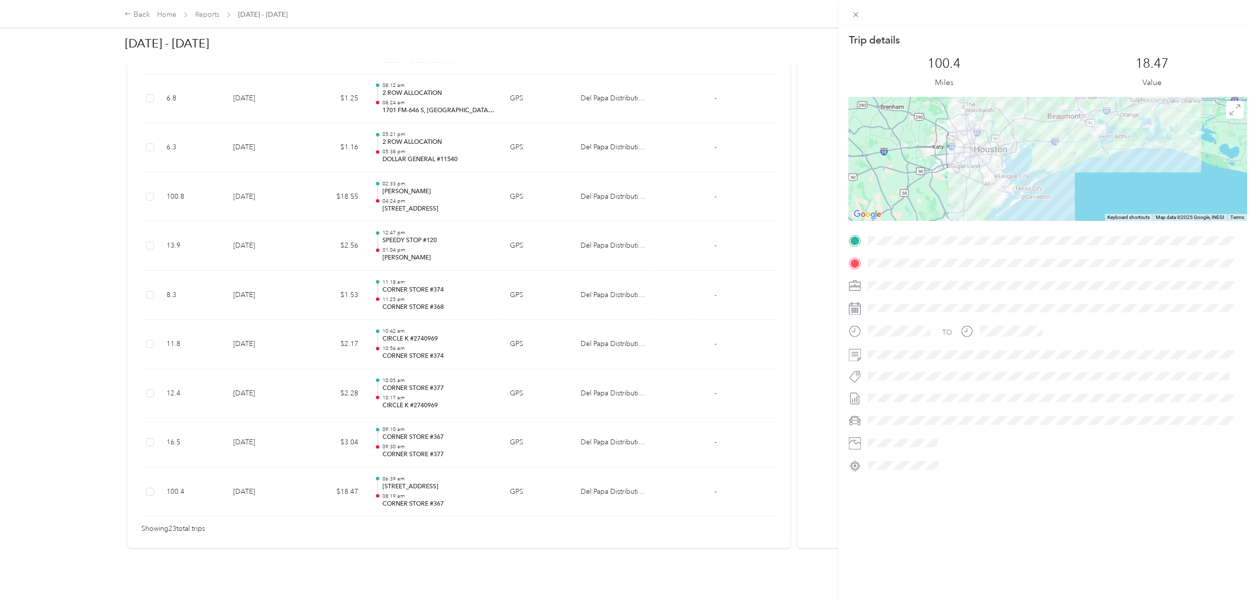
click at [99, 275] on div "Trip details This trip cannot be edited because it is either under review, appr…" at bounding box center [629, 300] width 1258 height 600
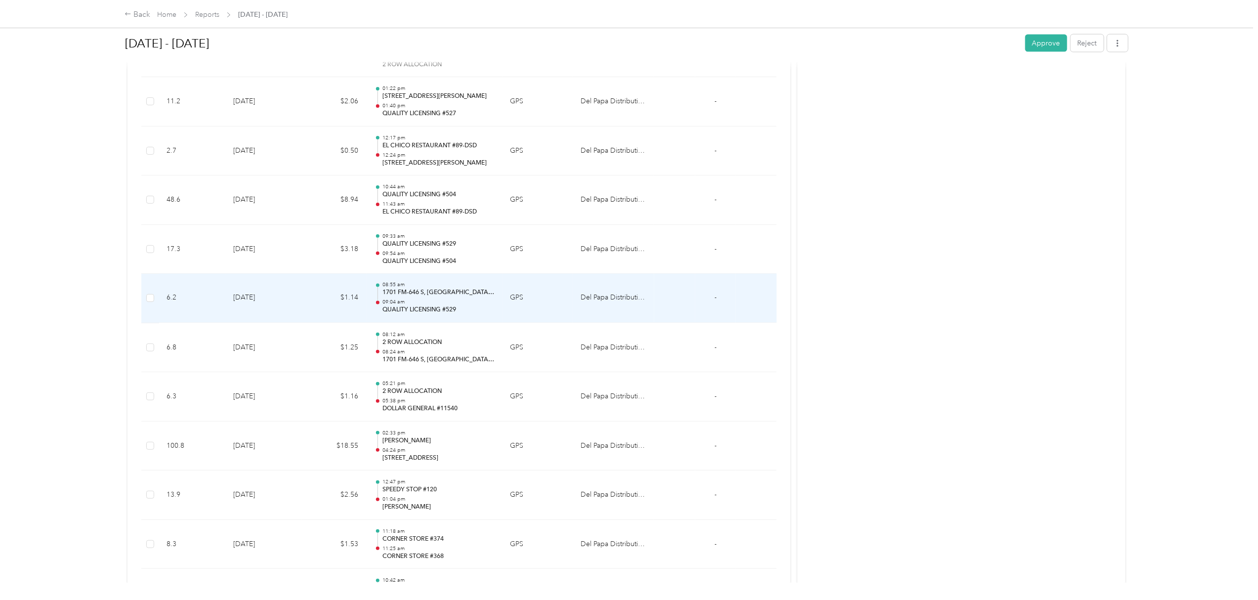
scroll to position [715, 0]
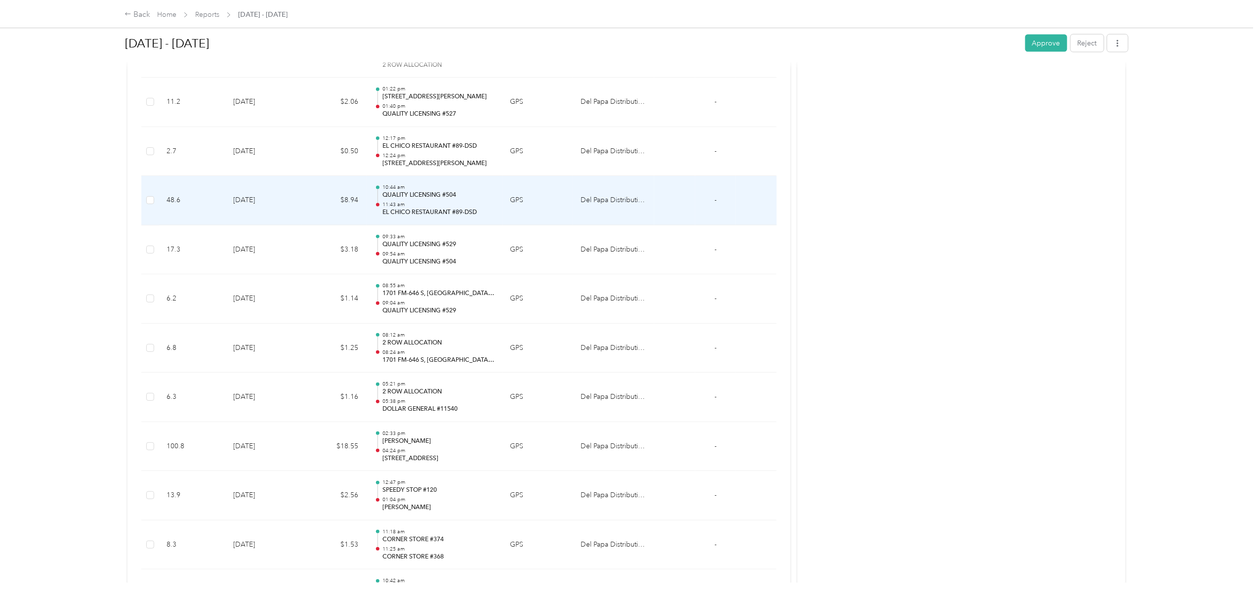
click at [449, 214] on p "EL CHICO RESTAURANT #89-DSD" at bounding box center [438, 212] width 112 height 9
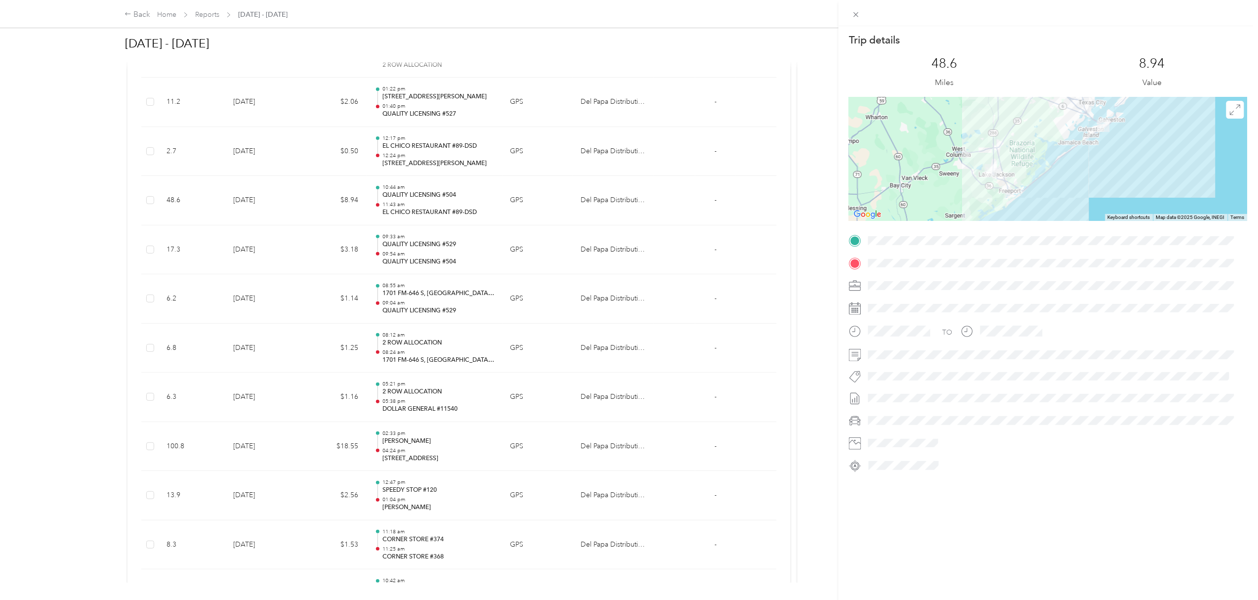
click at [103, 246] on div "Trip details This trip cannot be edited because it is either under review, appr…" at bounding box center [629, 300] width 1258 height 600
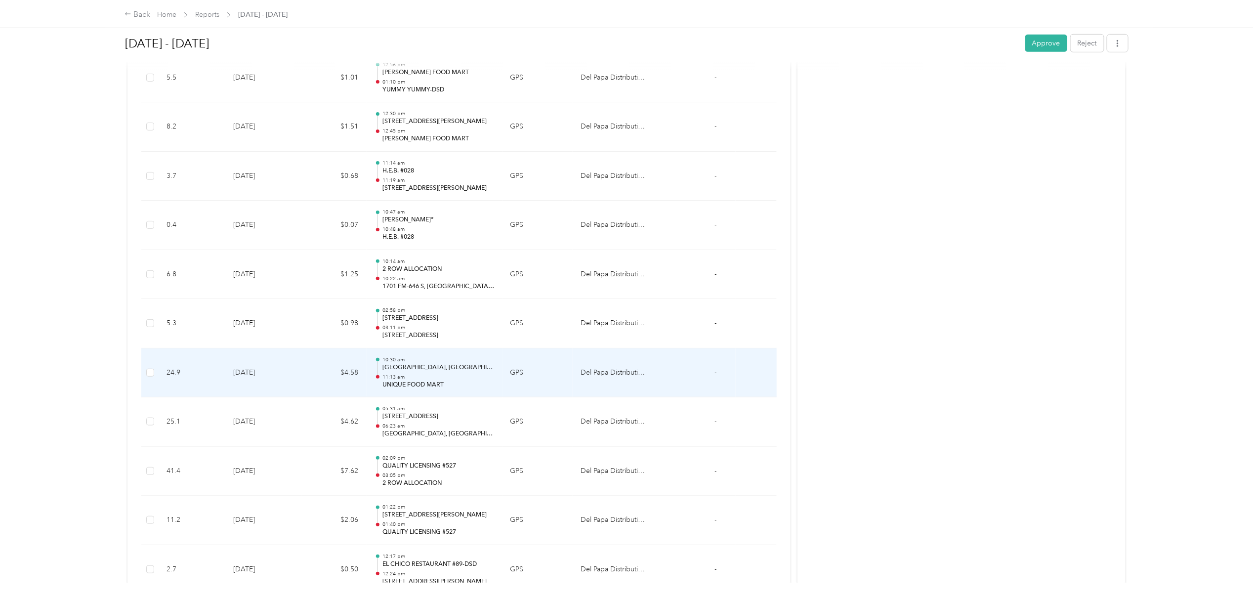
scroll to position [188, 0]
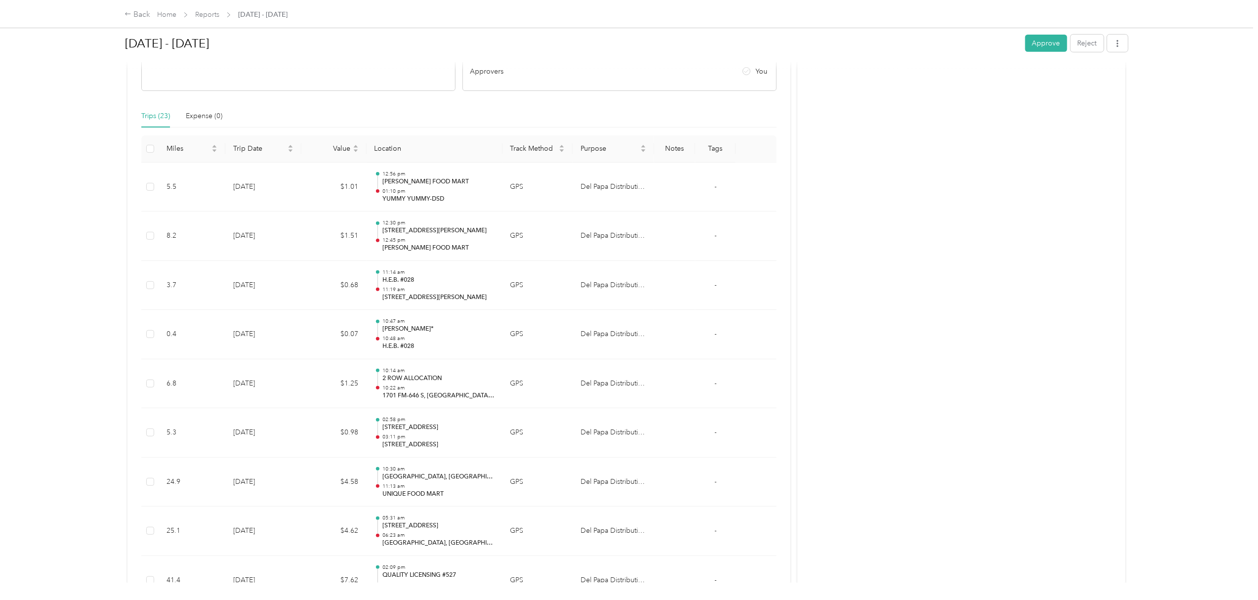
click at [1039, 43] on button "Approve" at bounding box center [1046, 43] width 42 height 17
click at [212, 14] on link "Reports" at bounding box center [207, 14] width 24 height 8
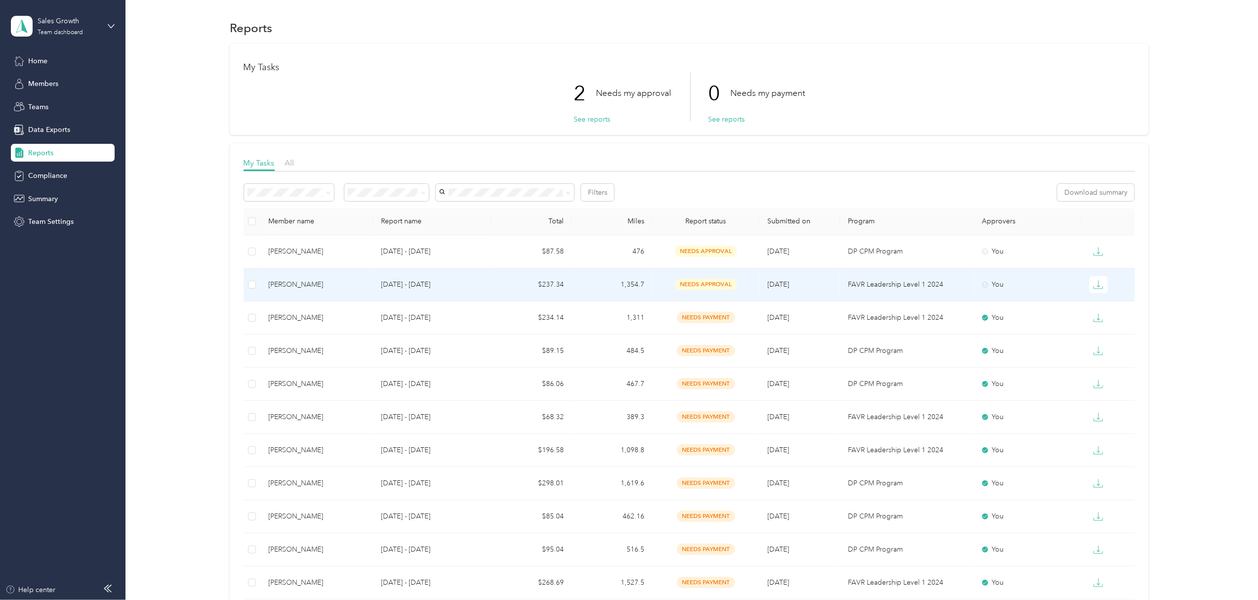
click at [323, 287] on div "[PERSON_NAME]" at bounding box center [316, 284] width 97 height 11
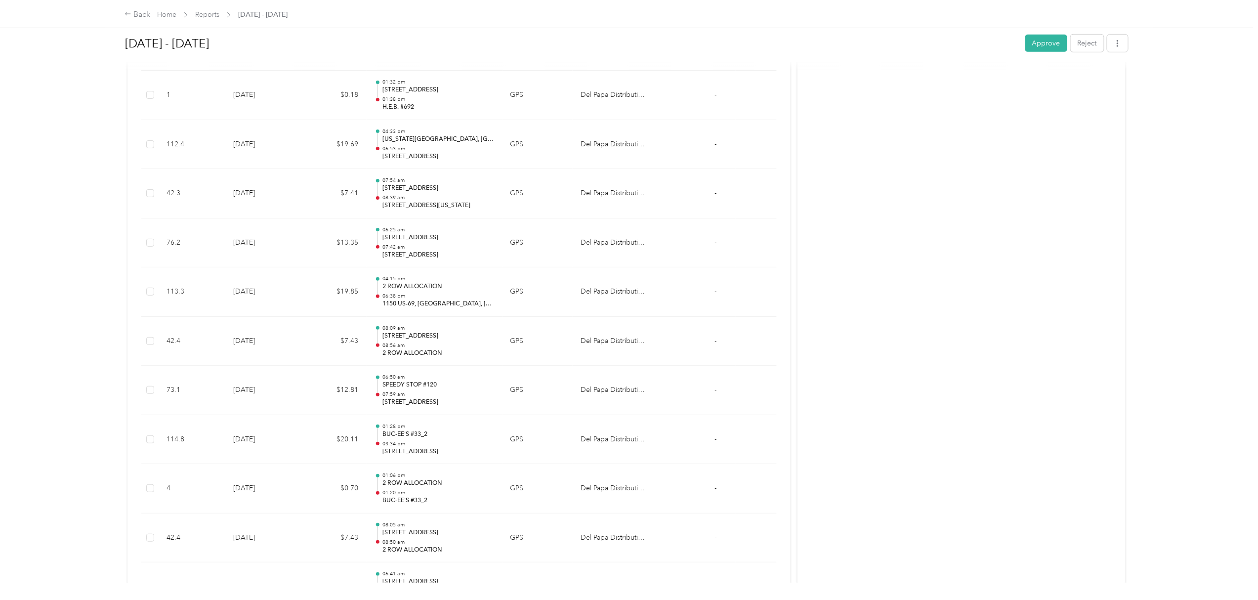
scroll to position [395, 0]
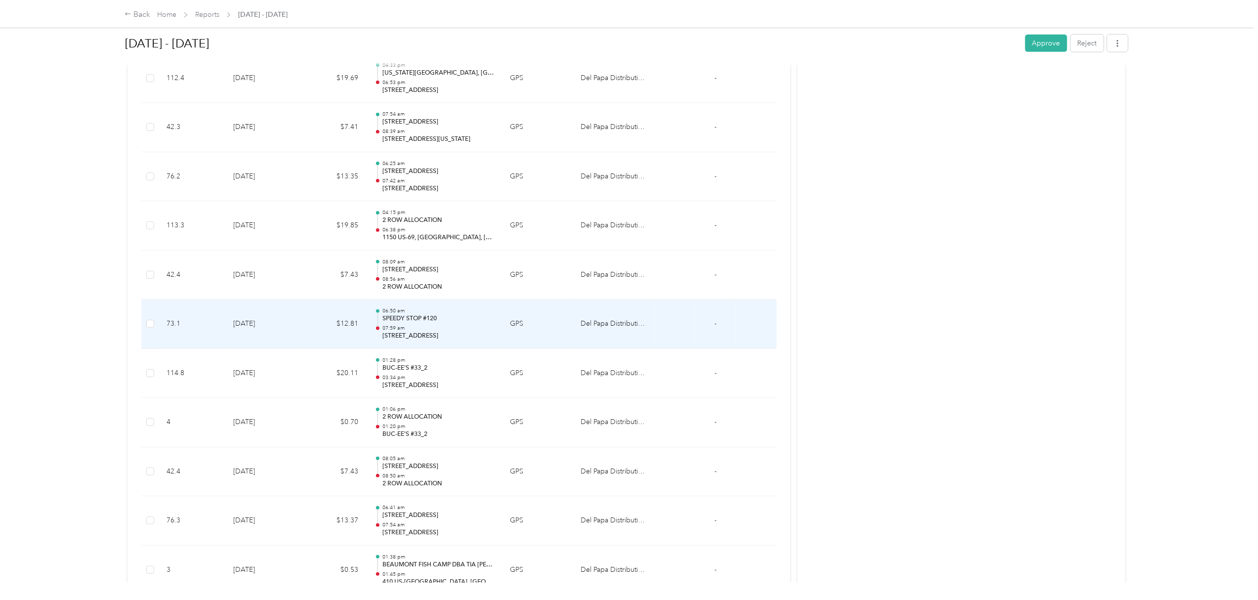
click at [417, 328] on p "07:59 am" at bounding box center [438, 328] width 112 height 7
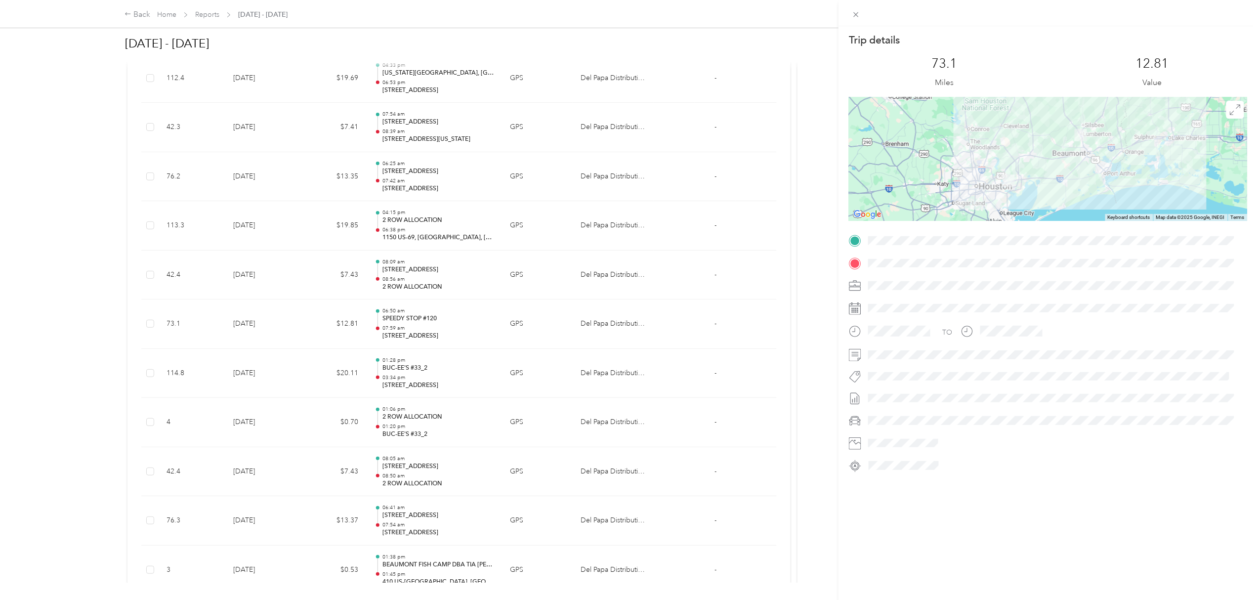
click at [85, 470] on div "Trip details This trip cannot be edited because it is either under review, appr…" at bounding box center [629, 300] width 1258 height 600
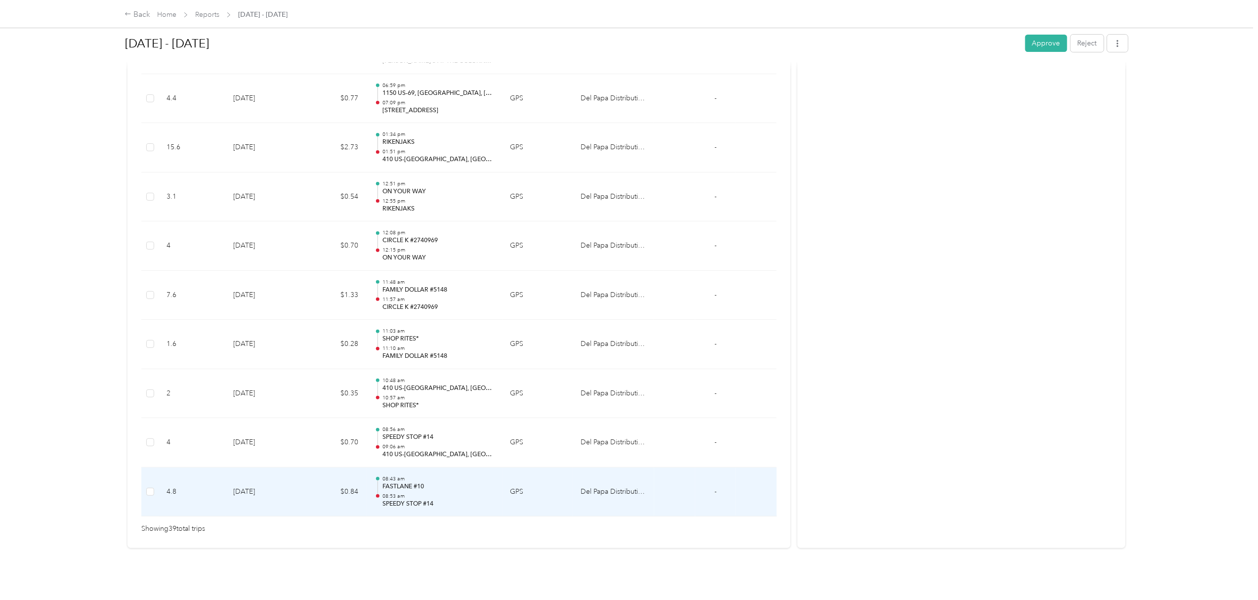
scroll to position [1767, 0]
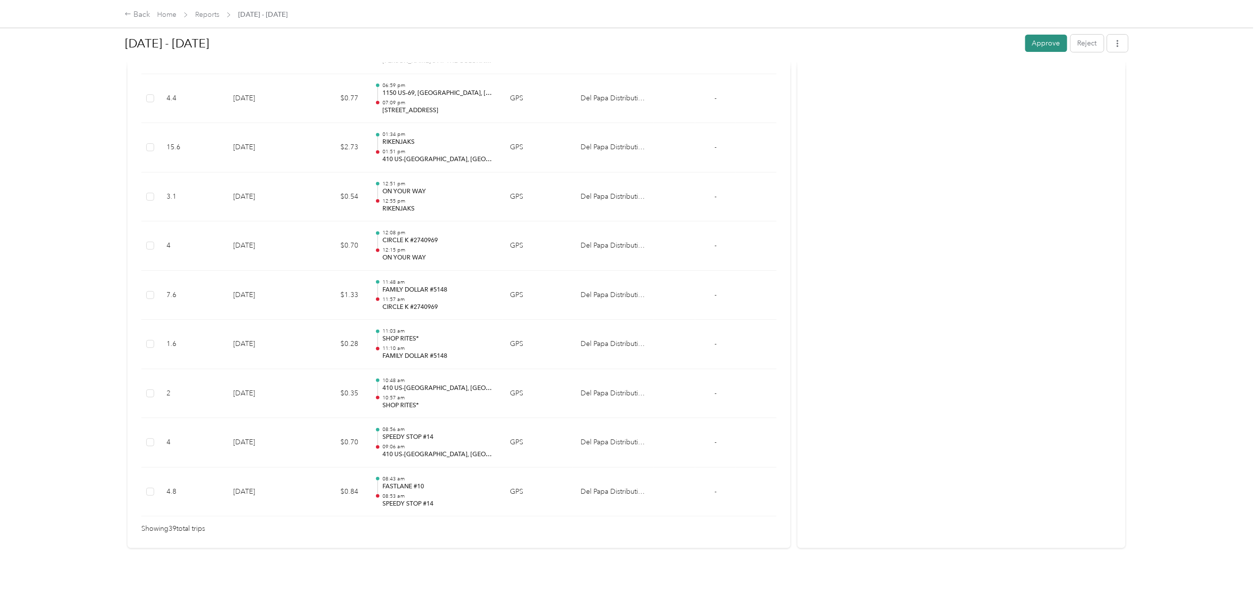
click at [1045, 44] on button "Approve" at bounding box center [1046, 43] width 42 height 17
click at [206, 14] on link "Reports" at bounding box center [207, 14] width 24 height 8
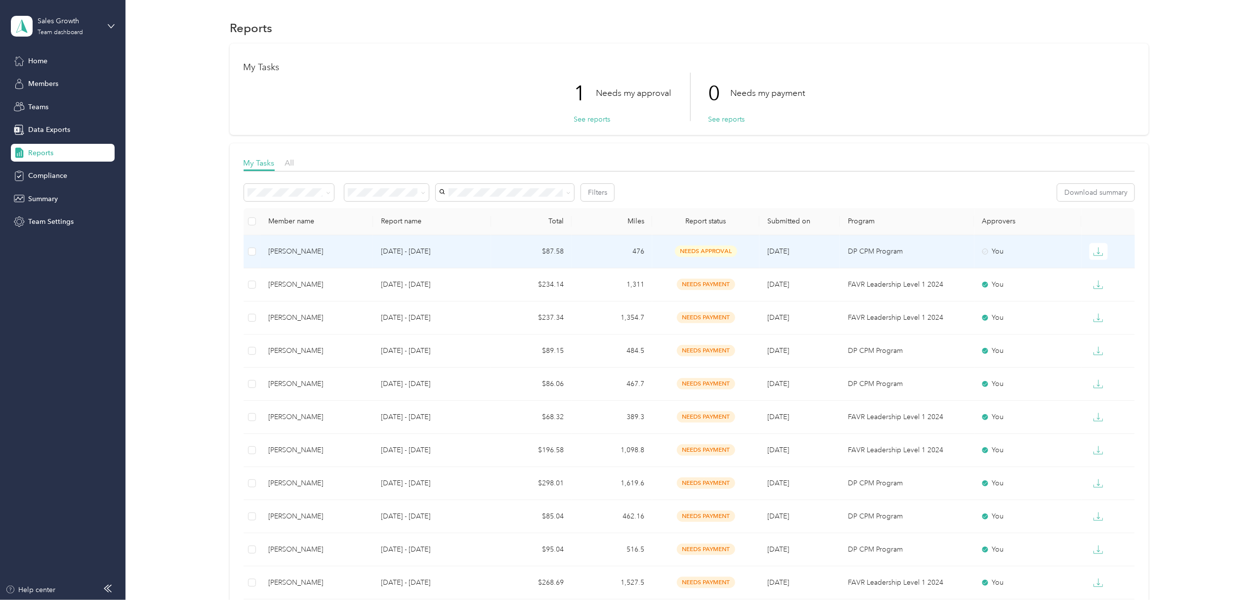
click at [285, 252] on div "[PERSON_NAME]" at bounding box center [316, 251] width 97 height 11
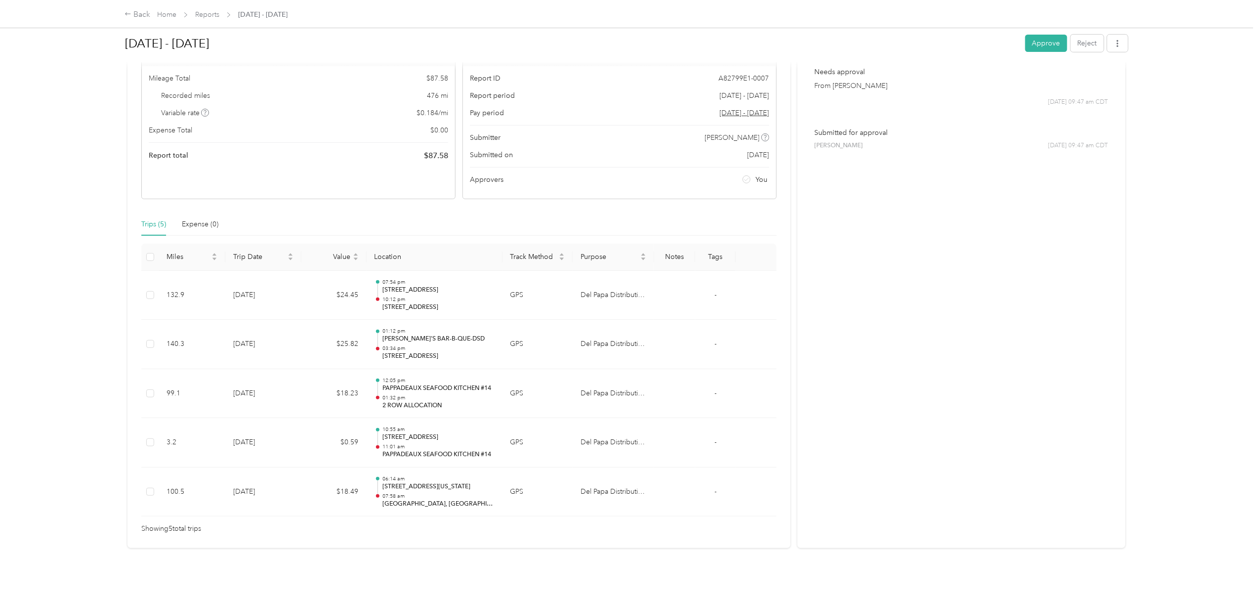
scroll to position [91, 0]
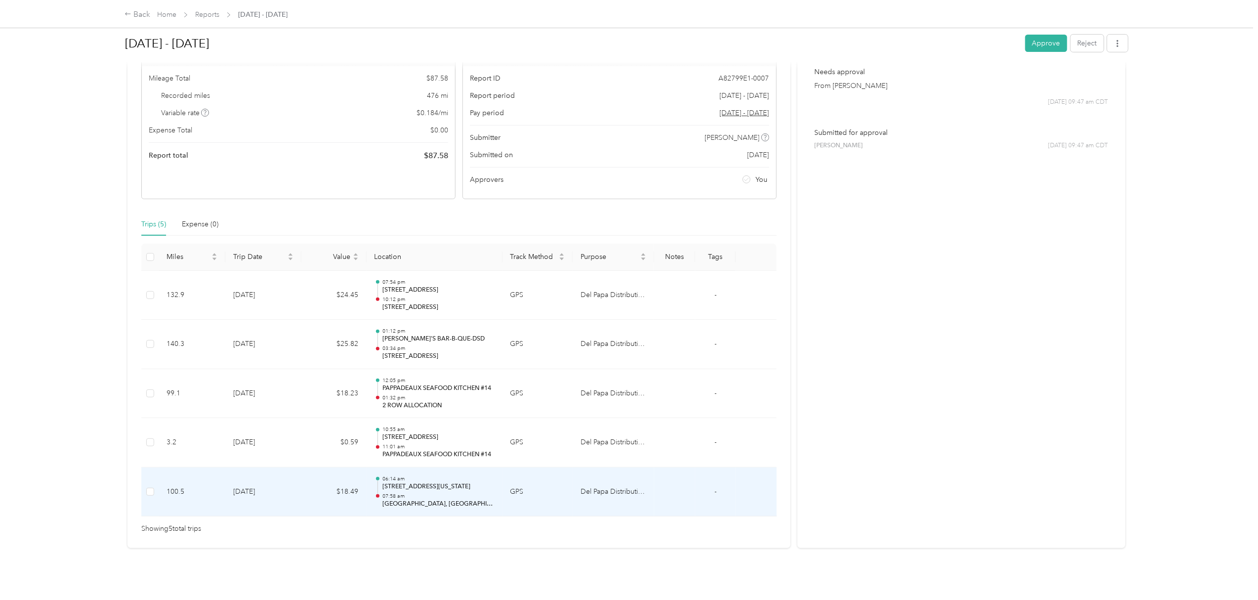
click at [225, 489] on td "[DATE]" at bounding box center [263, 491] width 76 height 49
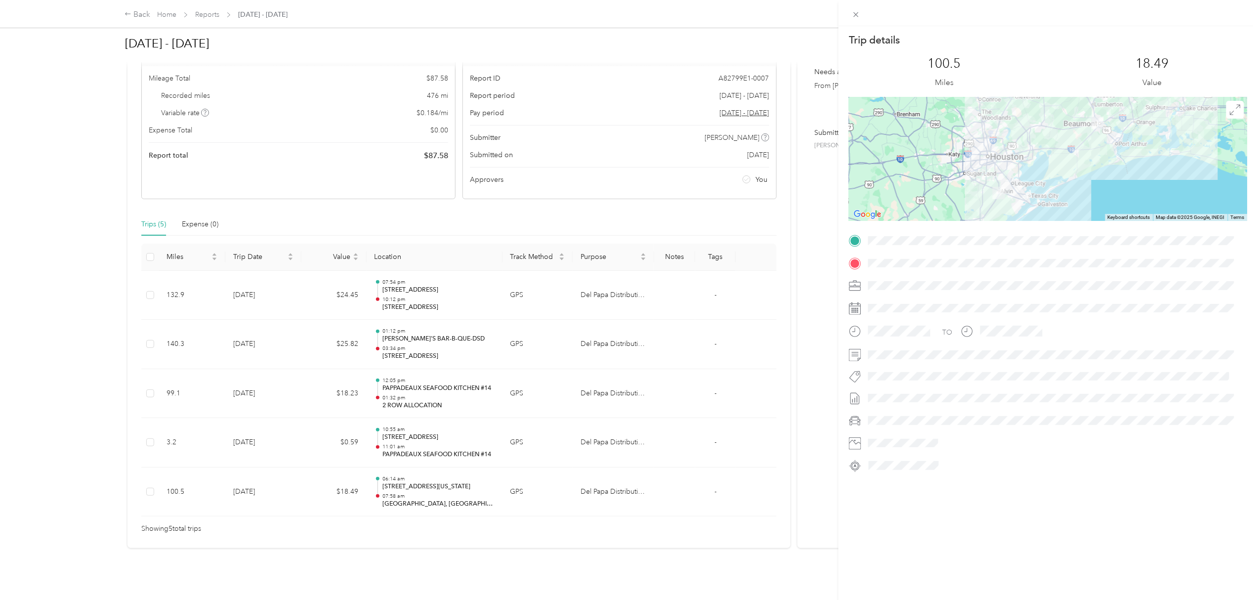
click at [97, 386] on div "Trip details This trip cannot be edited because it is either under review, appr…" at bounding box center [629, 300] width 1258 height 600
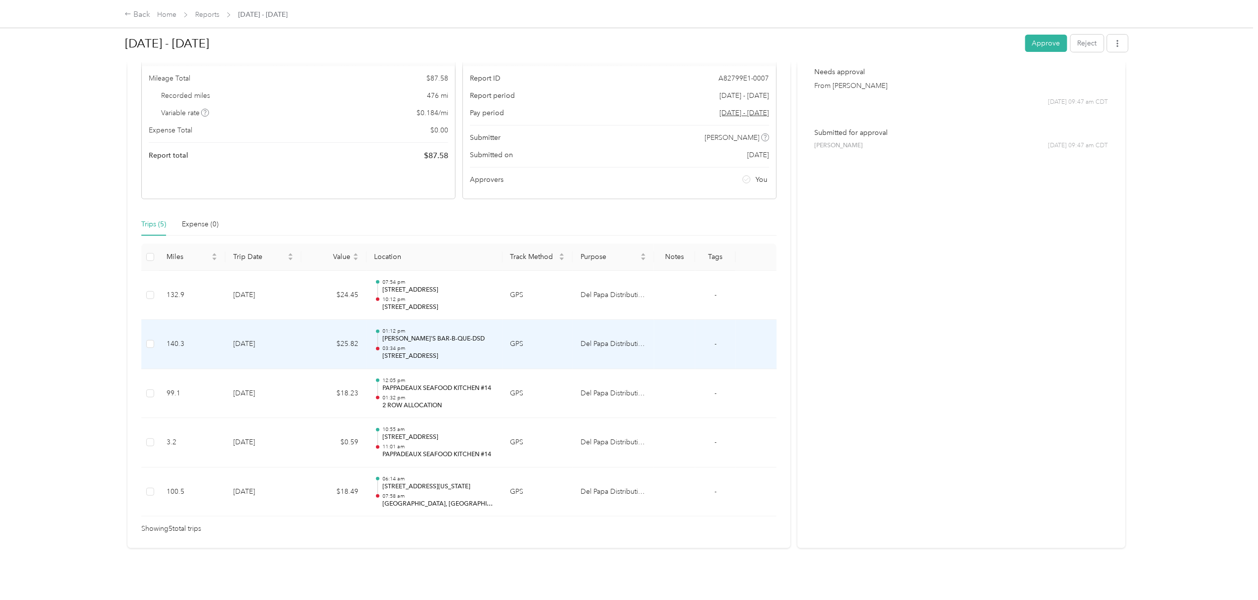
click at [416, 334] on p "[PERSON_NAME]'S BAR-B-QUE-DSD" at bounding box center [438, 338] width 112 height 9
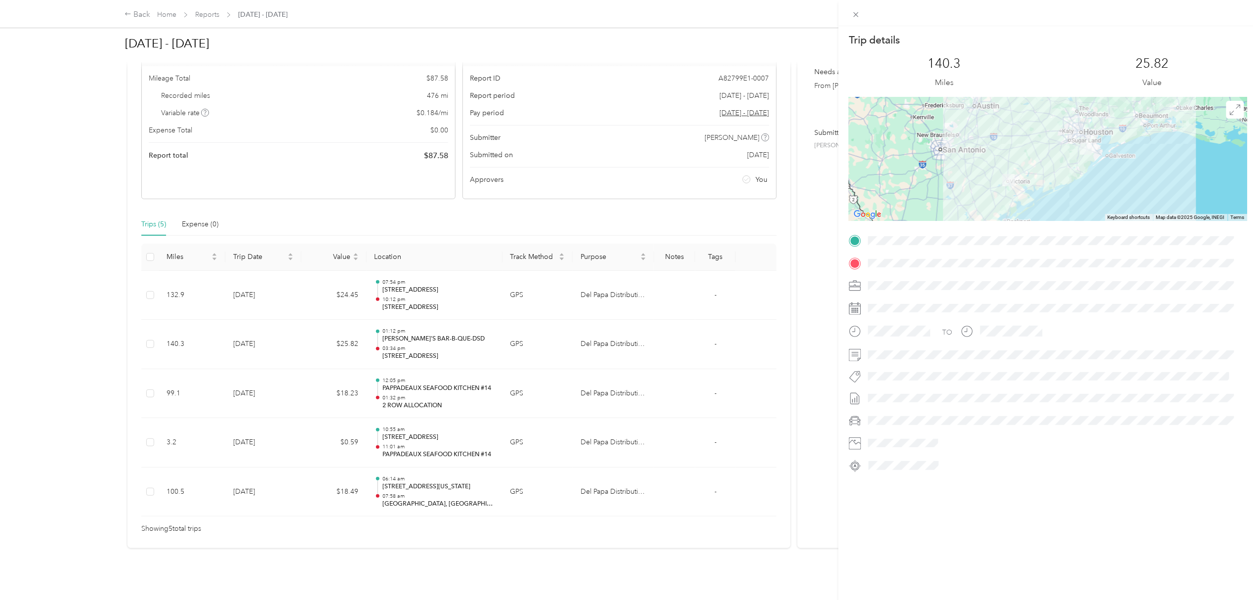
click at [119, 309] on div "Trip details This trip cannot be edited because it is either under review, appr…" at bounding box center [629, 300] width 1258 height 600
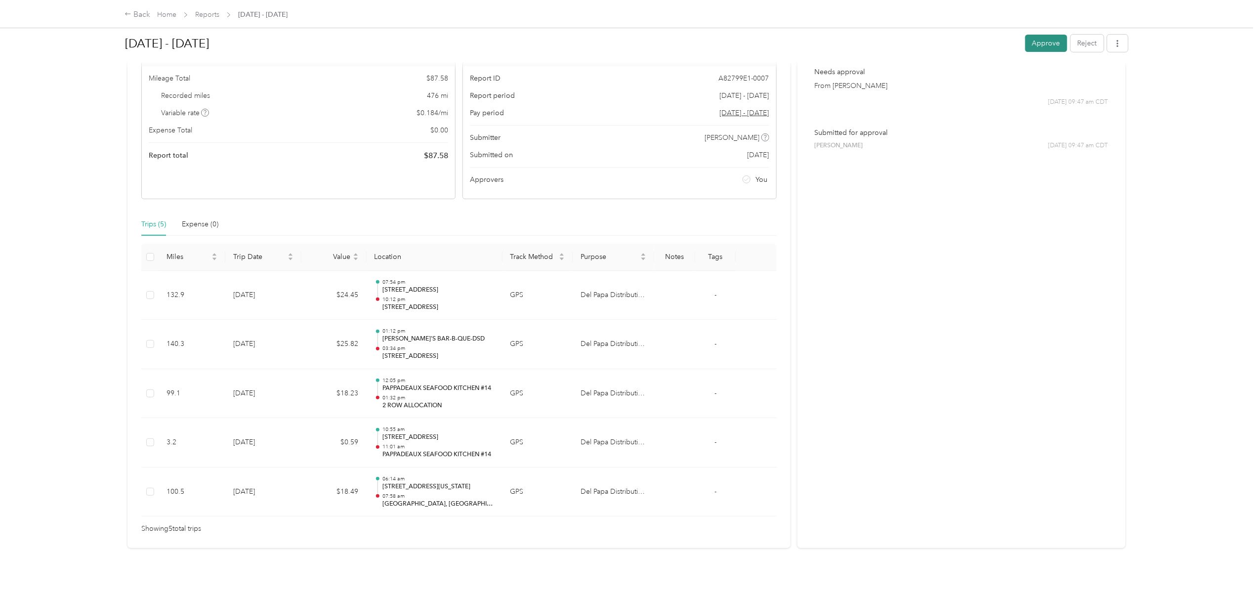
click at [1038, 46] on button "Approve" at bounding box center [1046, 43] width 42 height 17
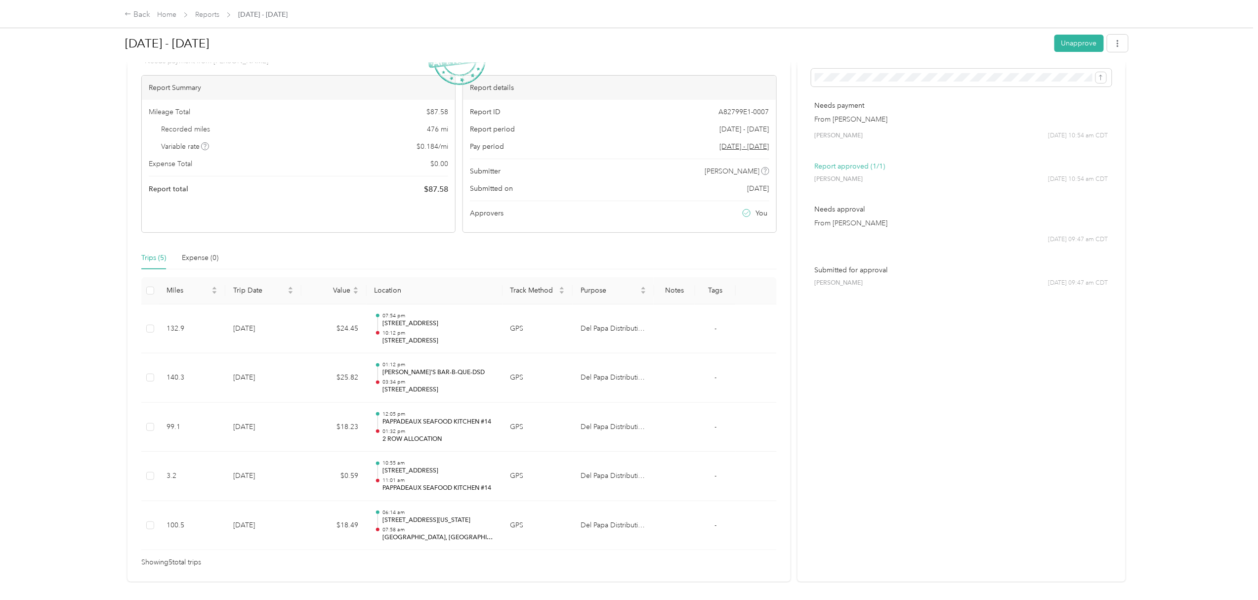
scroll to position [0, 0]
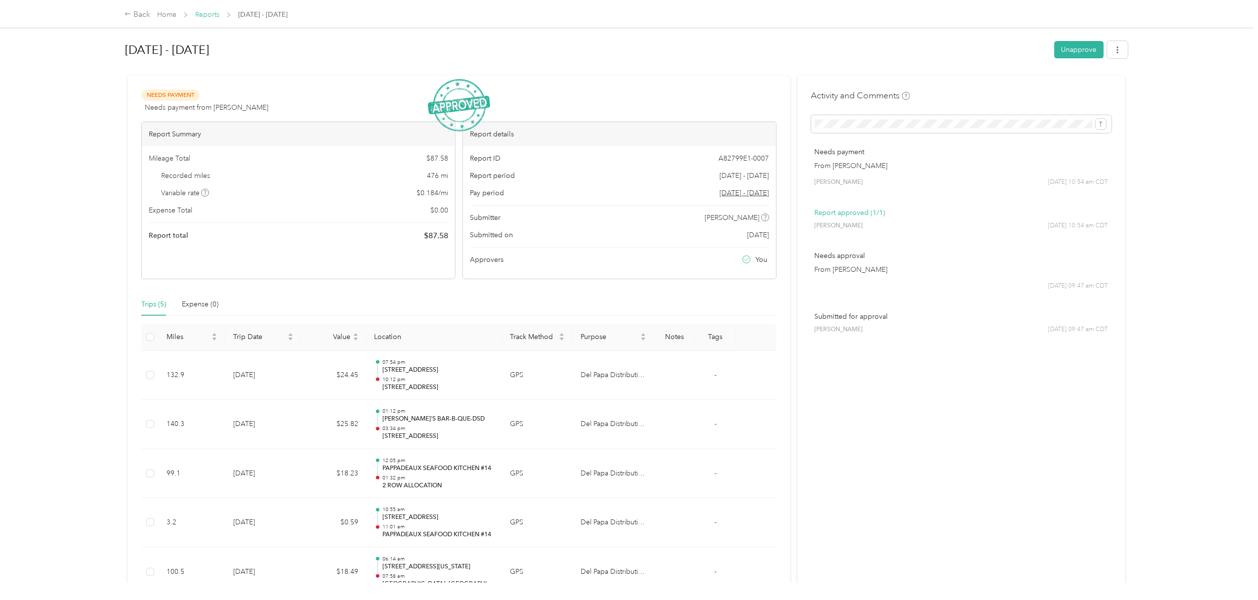
click at [207, 16] on link "Reports" at bounding box center [207, 14] width 24 height 8
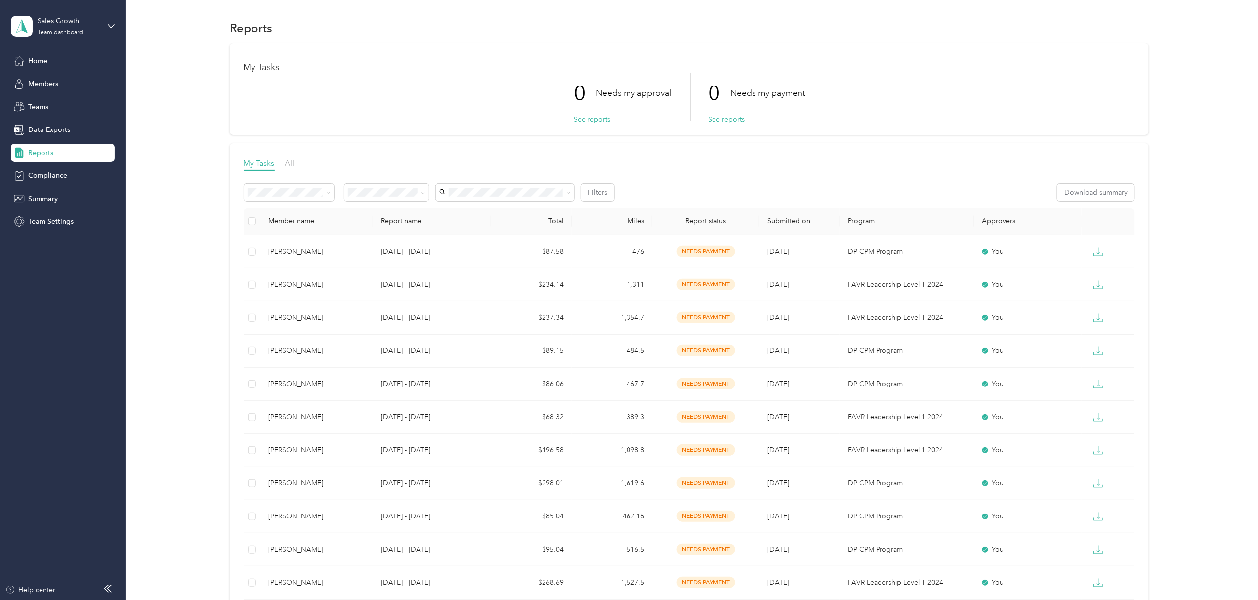
click at [211, 240] on div "My Tasks 0 Needs my approval See reports 0 Needs my payment See reports My Task…" at bounding box center [689, 575] width 1103 height 1065
